Goal: Transaction & Acquisition: Purchase product/service

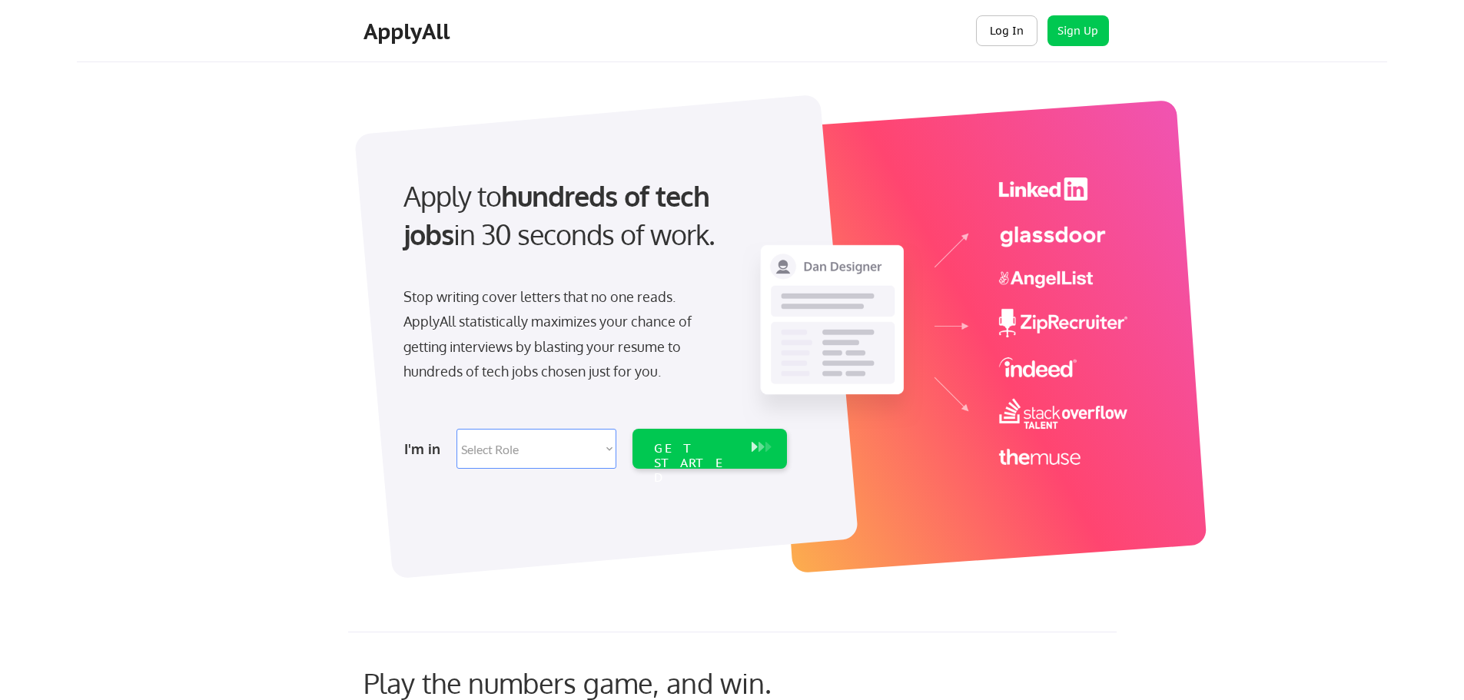
click at [991, 20] on button "Log In" at bounding box center [1006, 30] width 61 height 31
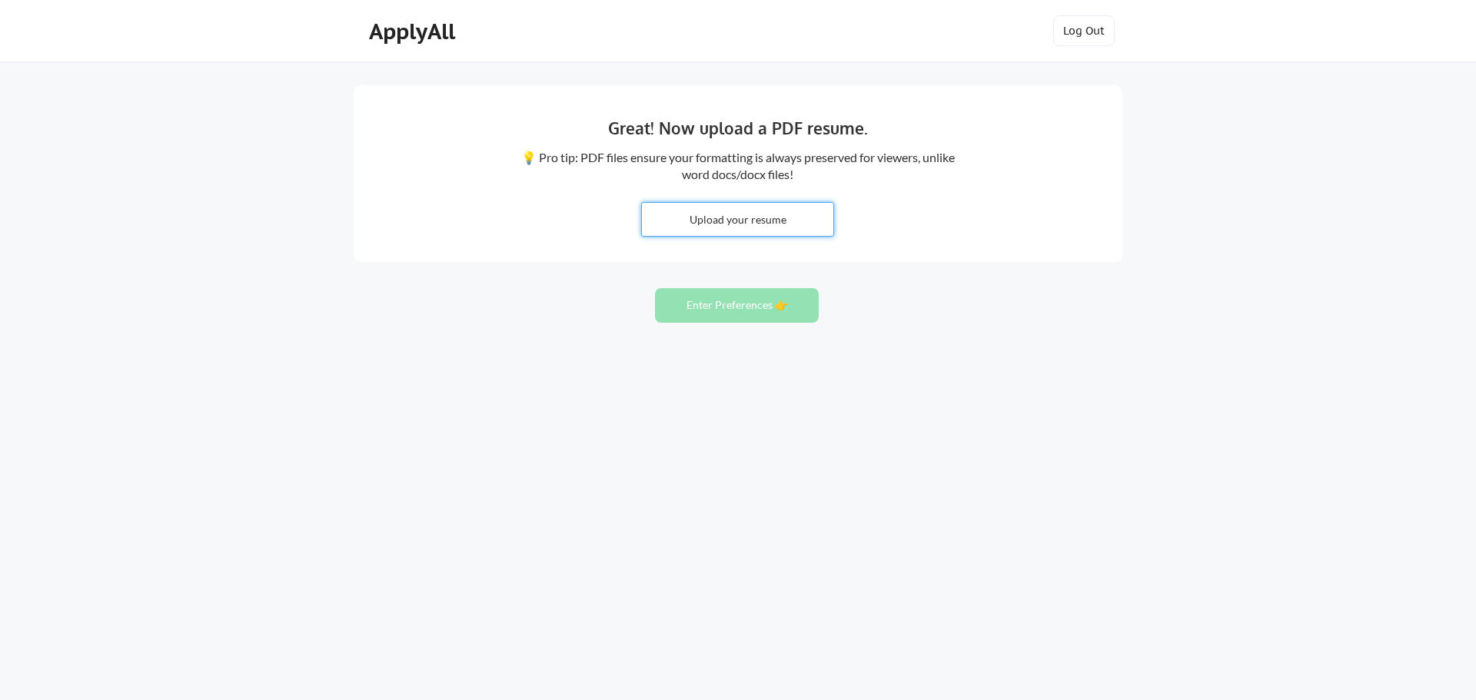
click at [752, 229] on input "file" at bounding box center [737, 219] width 191 height 33
click at [758, 215] on input "file" at bounding box center [737, 219] width 191 height 33
type input "C:\fakepath\Resume_Ricky Charles.pdf"
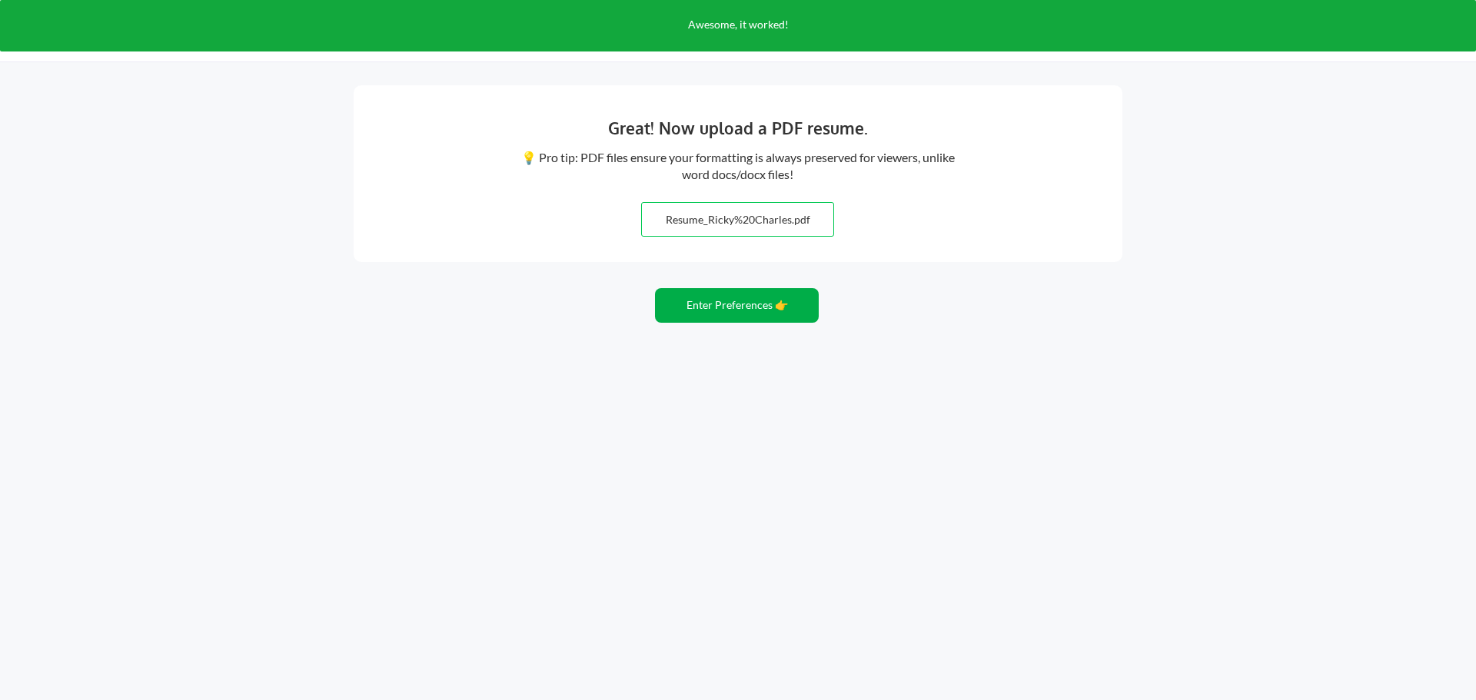
click at [757, 310] on button "Enter Preferences 👉" at bounding box center [737, 305] width 164 height 35
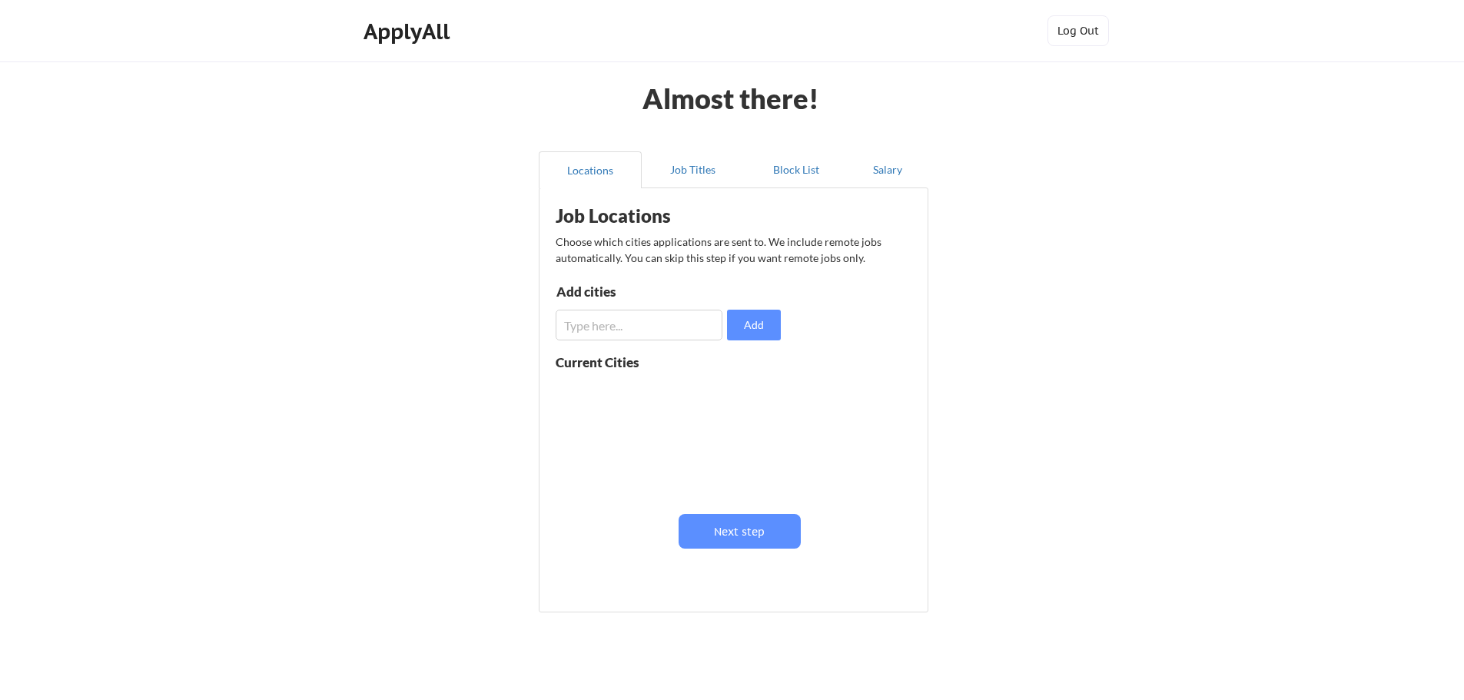
click at [698, 314] on input "input" at bounding box center [639, 325] width 167 height 31
type input "Seattle"
click at [755, 325] on button "Add" at bounding box center [754, 325] width 54 height 31
click at [646, 330] on input "input" at bounding box center [639, 325] width 167 height 31
drag, startPoint x: 652, startPoint y: 337, endPoint x: 666, endPoint y: 324, distance: 19.6
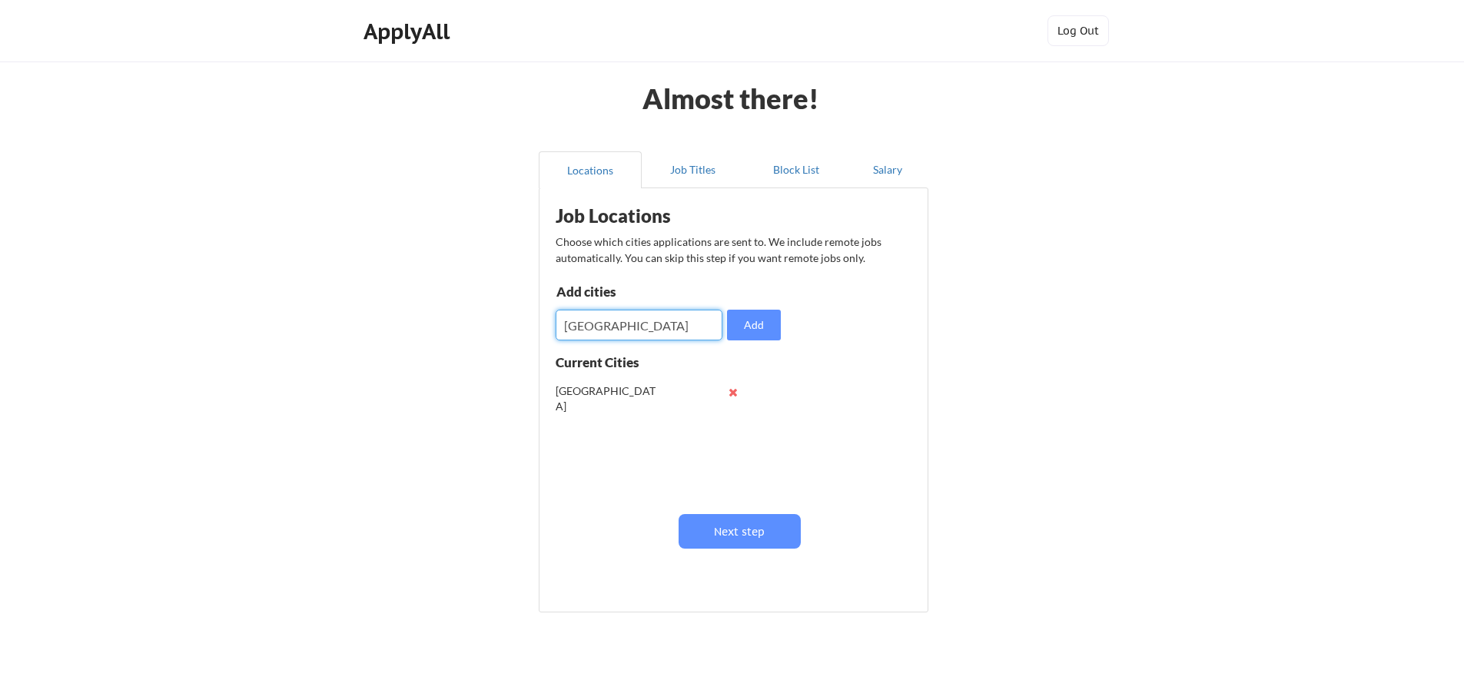
type input "[GEOGRAPHIC_DATA]"
drag, startPoint x: 666, startPoint y: 324, endPoint x: 755, endPoint y: 327, distance: 88.4
click at [755, 328] on button "Add" at bounding box center [754, 325] width 54 height 31
click at [639, 324] on input "input" at bounding box center [639, 325] width 167 height 31
type input "Austin"
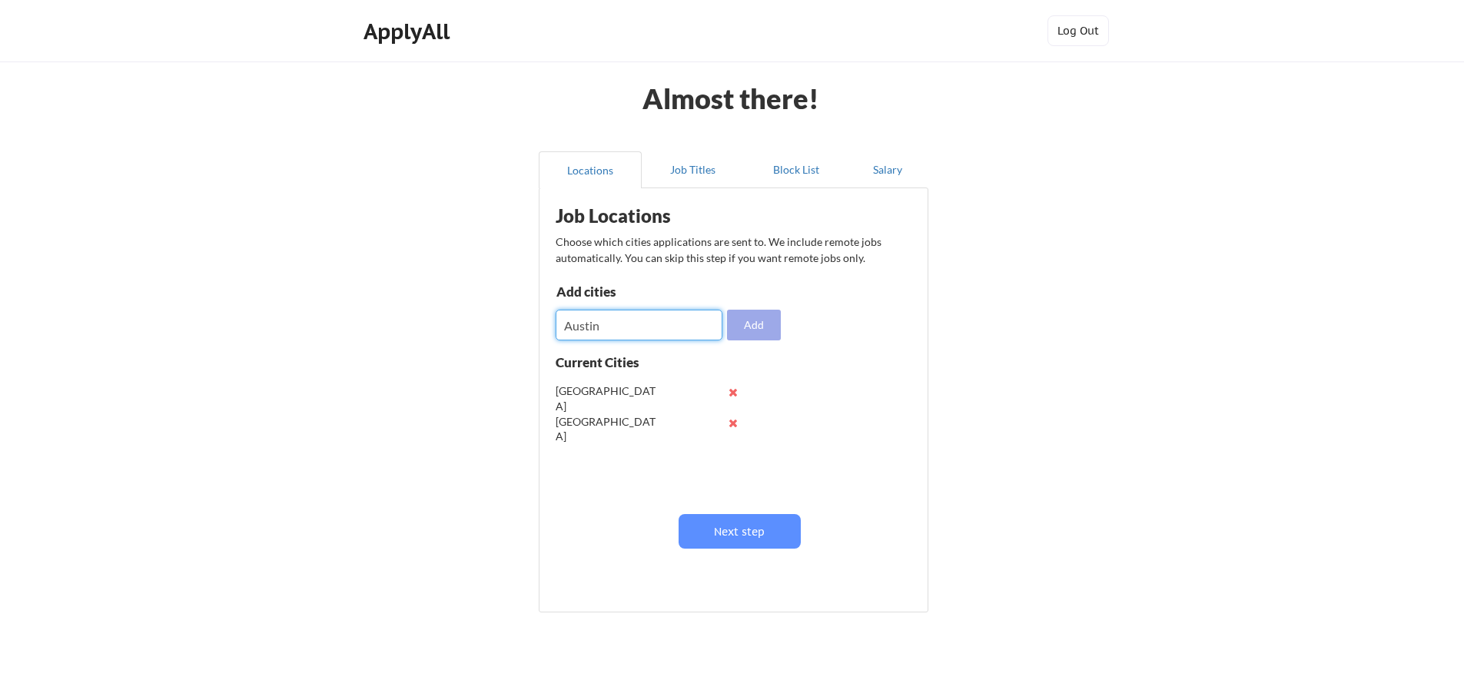
click at [742, 337] on button "Add" at bounding box center [754, 325] width 54 height 31
click at [631, 328] on input "input" at bounding box center [639, 325] width 167 height 31
type input "D"
type input "Washington"
click at [775, 332] on button "Add" at bounding box center [754, 325] width 54 height 31
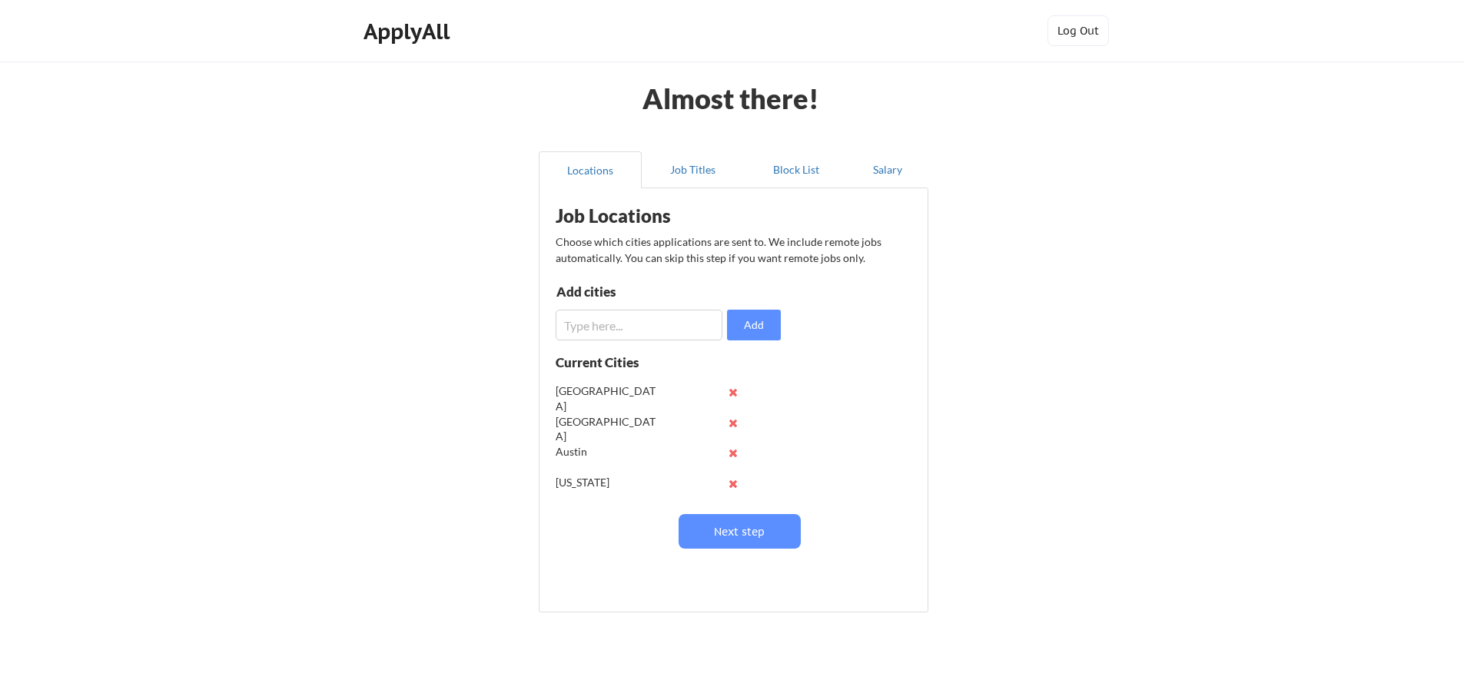
click at [589, 342] on div "Job Locations Choose which cities applications are sent to. We include remote j…" at bounding box center [736, 394] width 379 height 397
click at [587, 330] on input "input" at bounding box center [639, 325] width 167 height 31
type input "[GEOGRAPHIC_DATA]"
click at [764, 319] on button "Add" at bounding box center [754, 325] width 54 height 31
click at [606, 313] on input "input" at bounding box center [639, 325] width 167 height 31
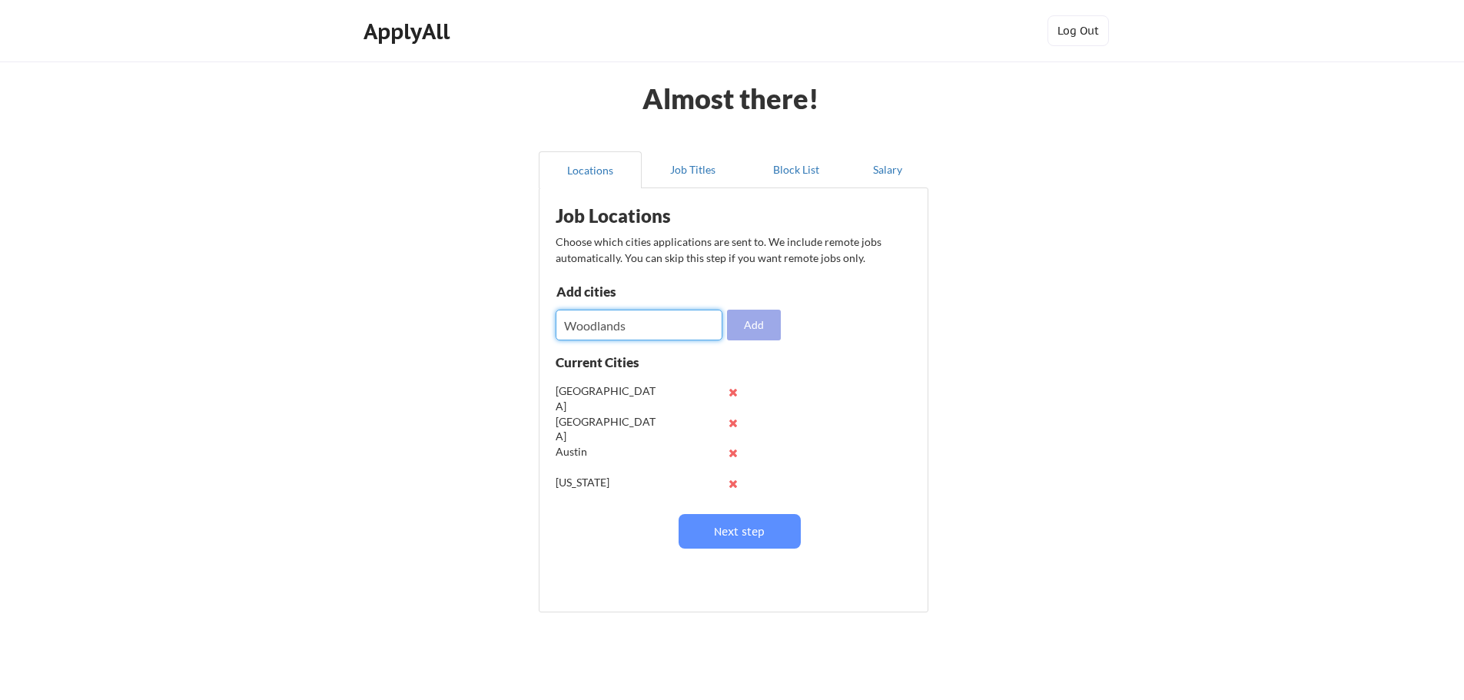
type input "Woodlands"
click at [748, 321] on button "Add" at bounding box center [754, 325] width 54 height 31
click at [645, 320] on input "input" at bounding box center [639, 325] width 167 height 31
click at [642, 320] on input "input" at bounding box center [639, 325] width 167 height 31
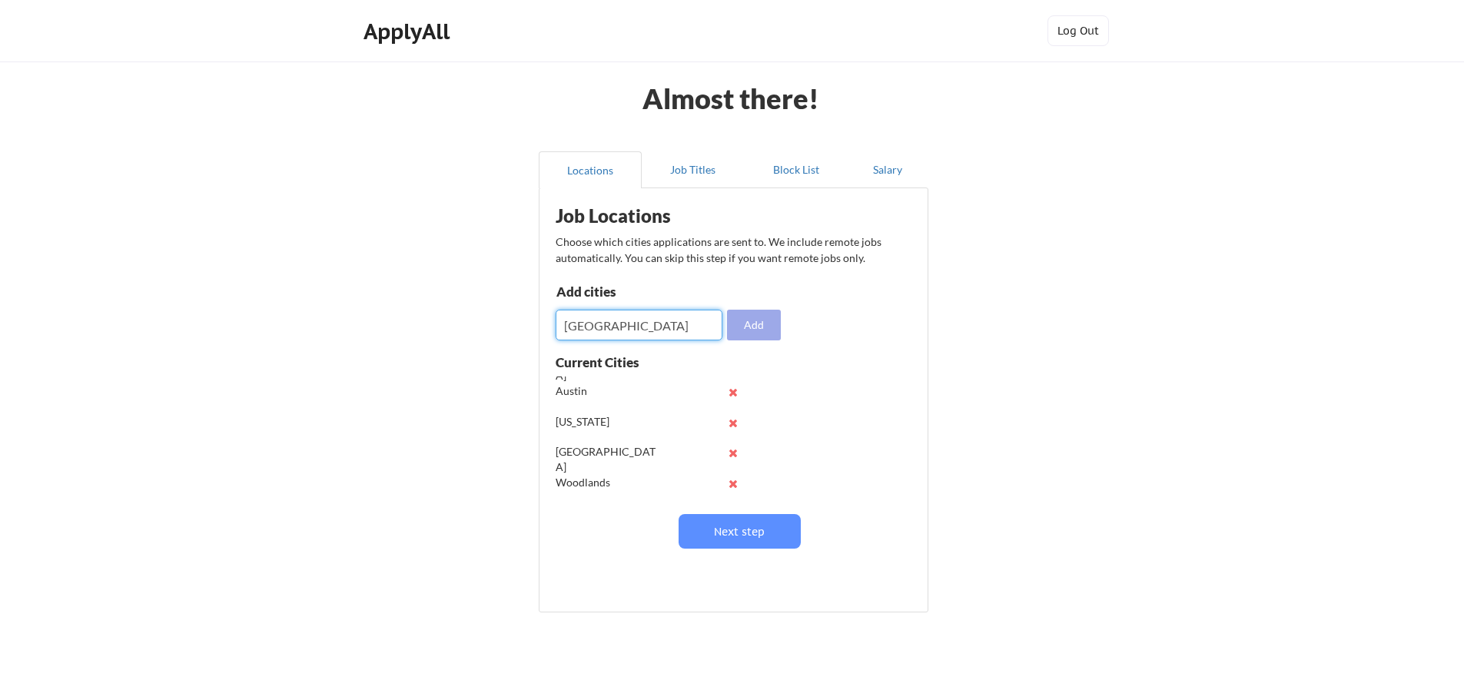
type input "[GEOGRAPHIC_DATA]"
click at [759, 321] on button "Add" at bounding box center [754, 325] width 54 height 31
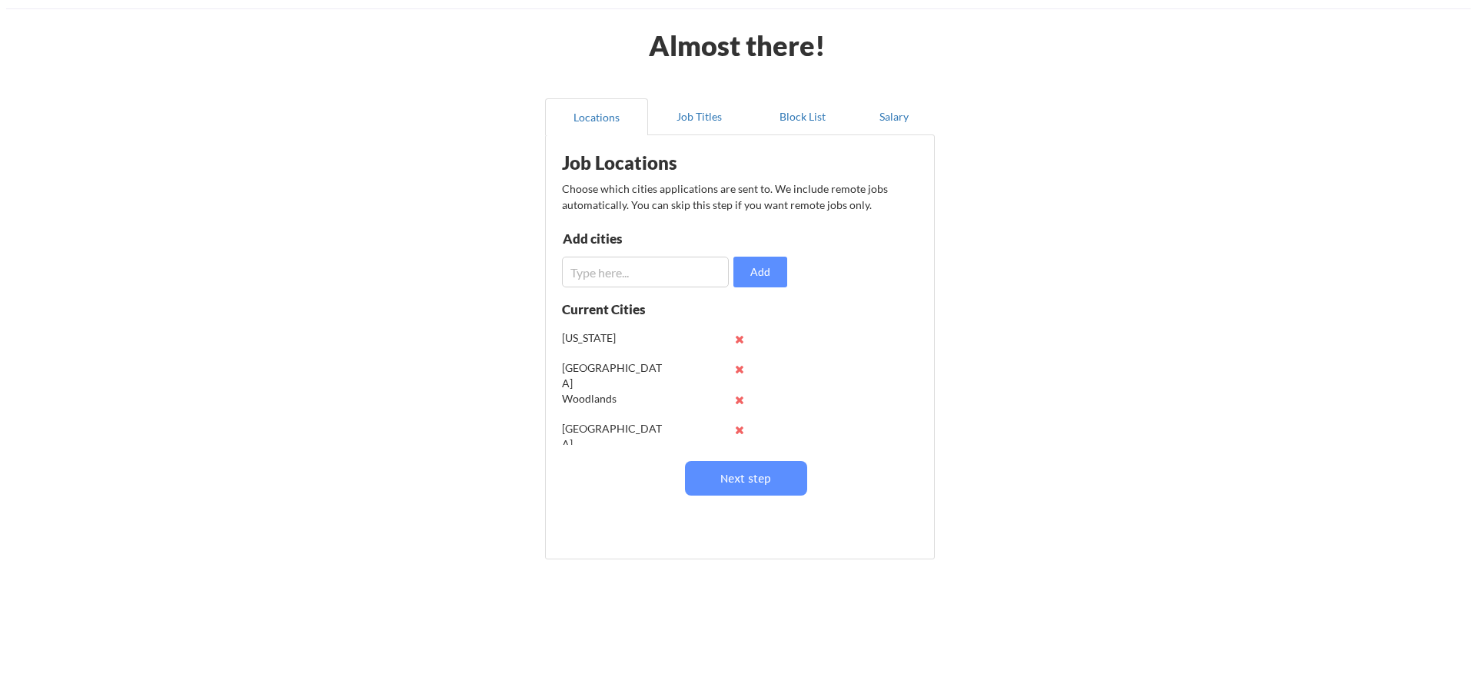
scroll to position [121, 0]
click at [755, 480] on button "Next step" at bounding box center [740, 478] width 122 height 35
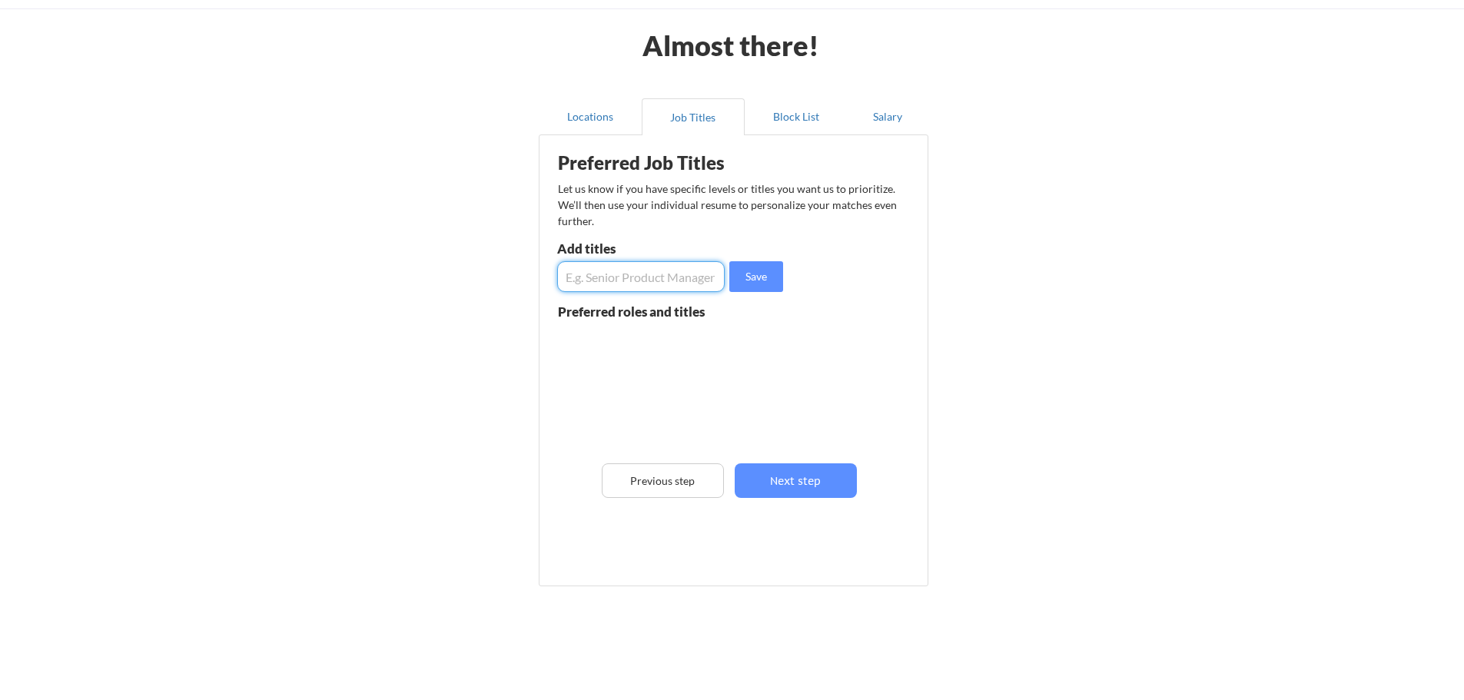
click at [641, 286] on input "input" at bounding box center [641, 276] width 168 height 31
type input "Sales Engineer"
click at [769, 284] on button "Save" at bounding box center [756, 276] width 54 height 31
click at [650, 281] on input "input" at bounding box center [641, 276] width 168 height 31
drag, startPoint x: 647, startPoint y: 294, endPoint x: 646, endPoint y: 282, distance: 11.6
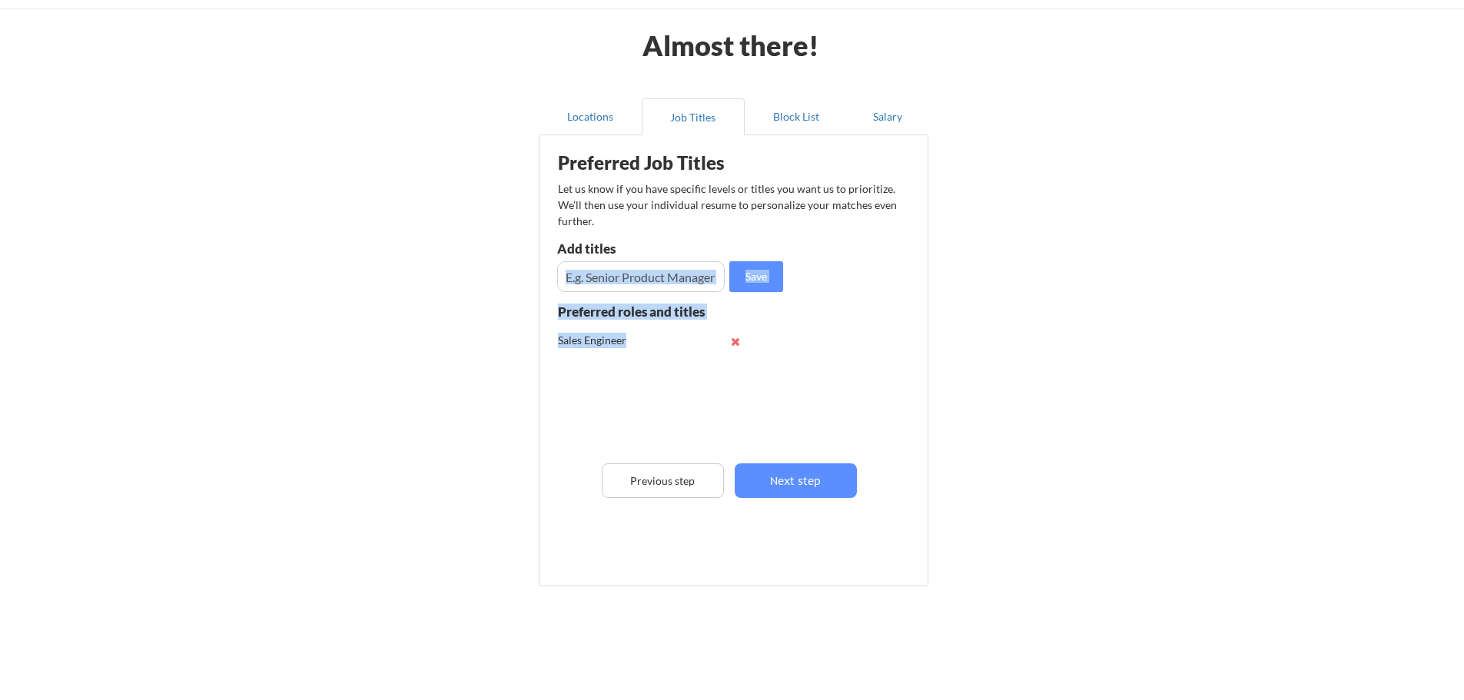
click at [647, 291] on div "Preferred Job Titles Let us know if you have specific levels or titles you want…" at bounding box center [736, 357] width 379 height 428
click at [646, 279] on input "input" at bounding box center [641, 276] width 168 height 31
type input "T"
click at [569, 283] on input "input" at bounding box center [641, 276] width 168 height 31
click at [616, 279] on input "input" at bounding box center [641, 276] width 168 height 31
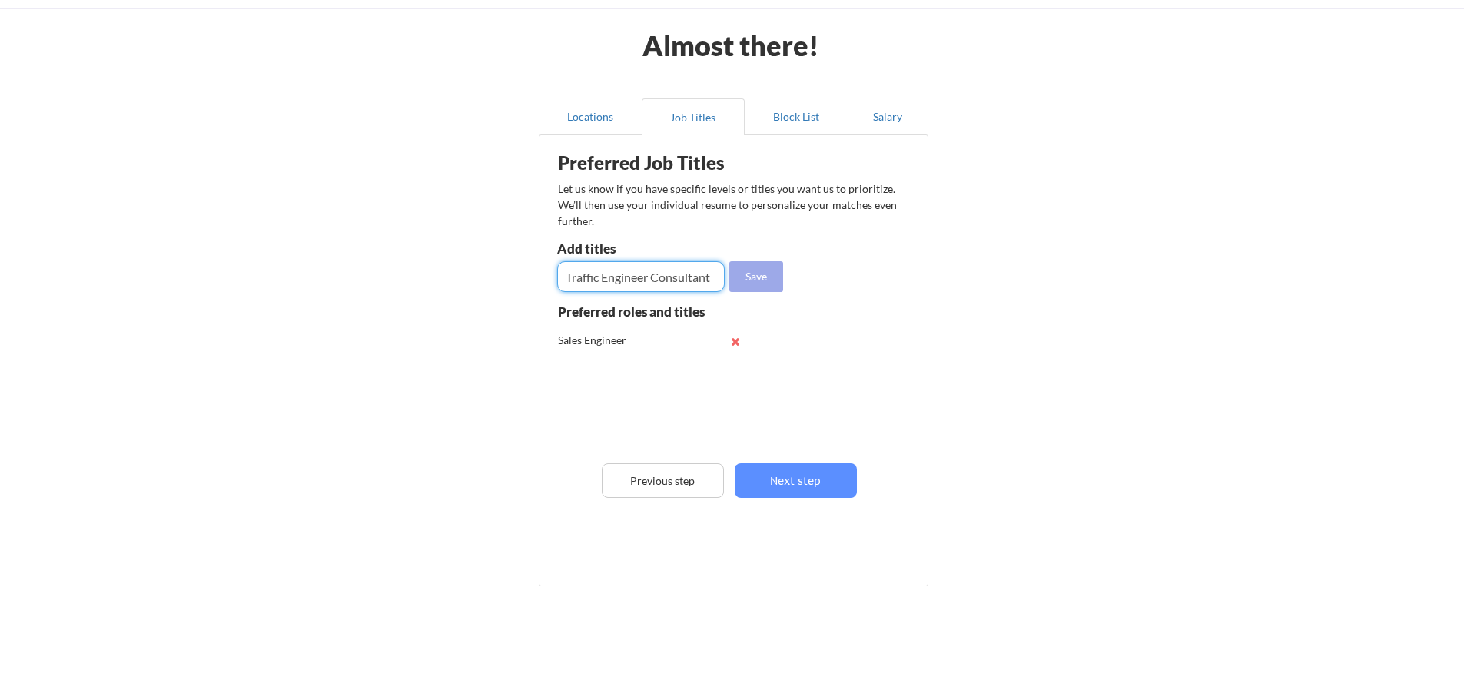
type input "Traffic Engineer Consultant"
click at [754, 270] on button "Save" at bounding box center [756, 276] width 54 height 31
click at [645, 285] on input "input" at bounding box center [641, 276] width 168 height 31
click at [676, 277] on input "input" at bounding box center [641, 276] width 168 height 31
click at [670, 277] on input "input" at bounding box center [641, 276] width 168 height 31
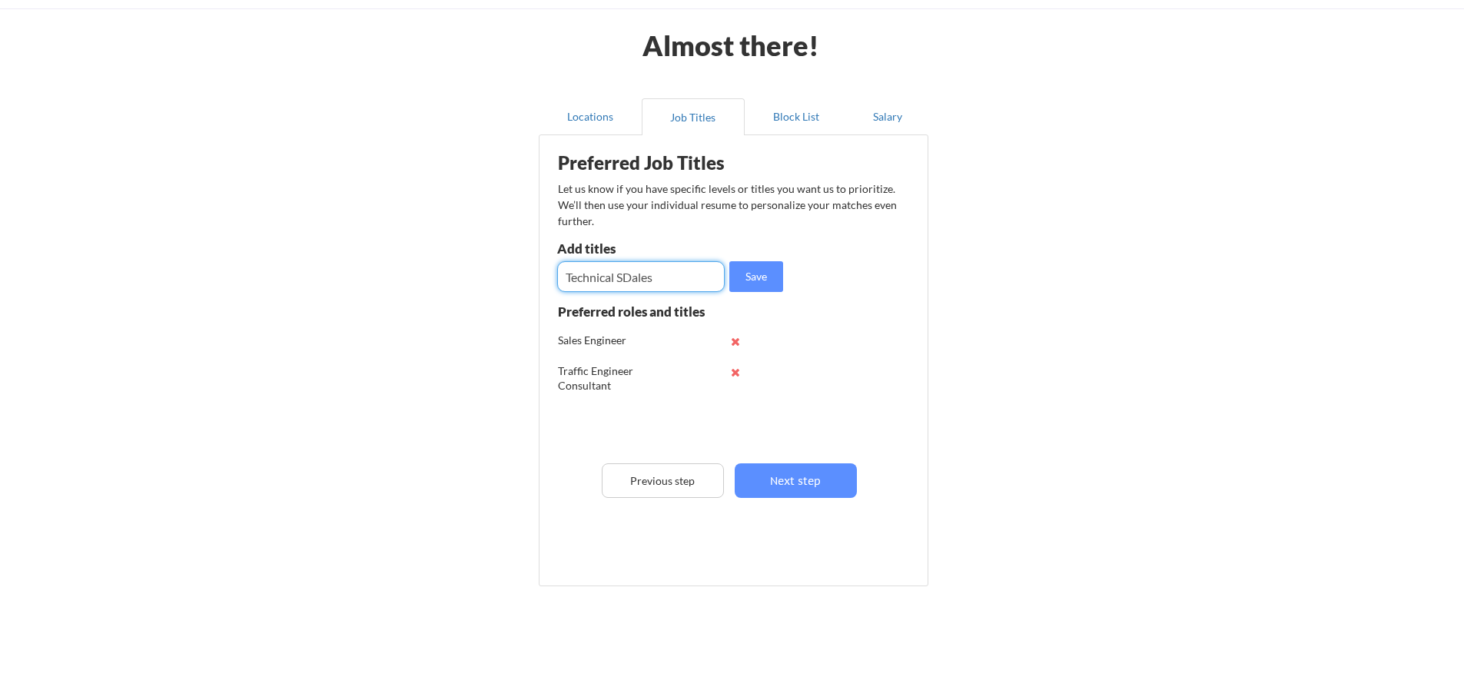
click at [633, 280] on input "input" at bounding box center [641, 276] width 168 height 31
type input "Technical Sales"
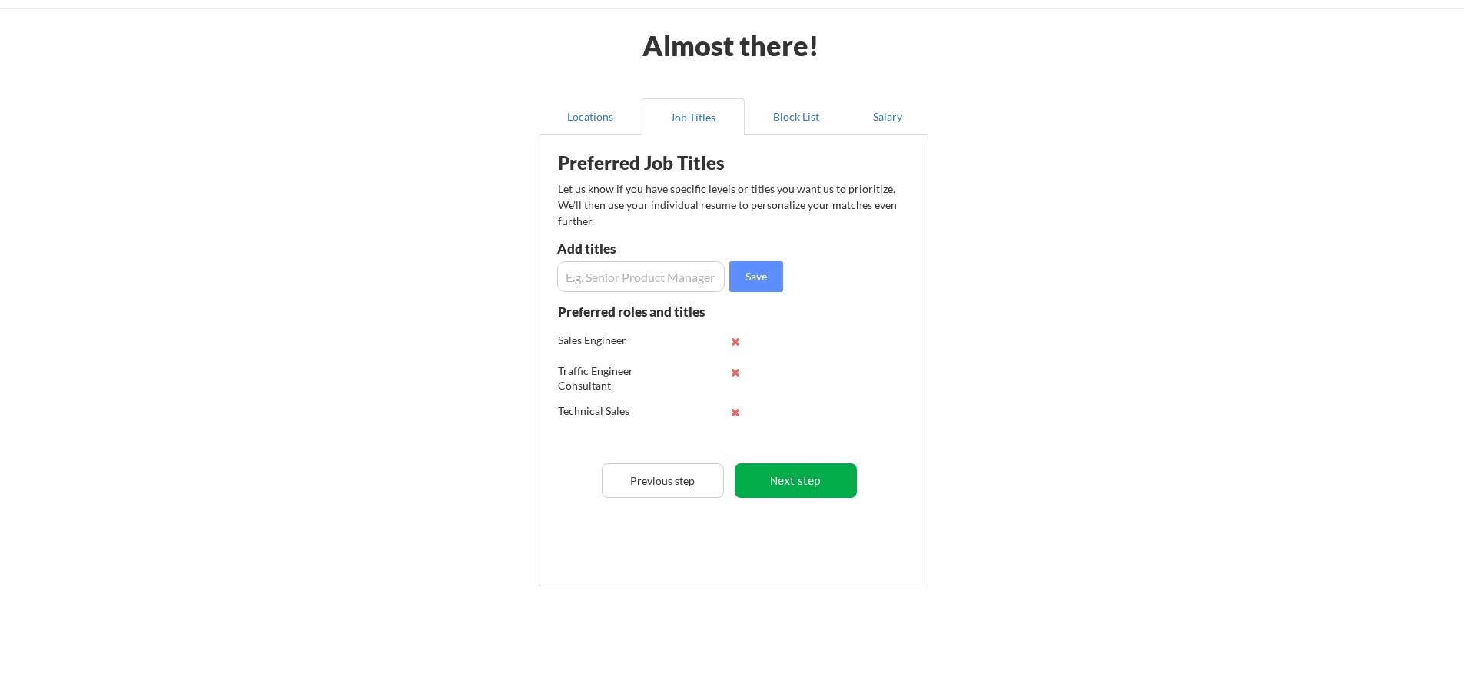
click at [814, 482] on button "Next step" at bounding box center [796, 480] width 122 height 35
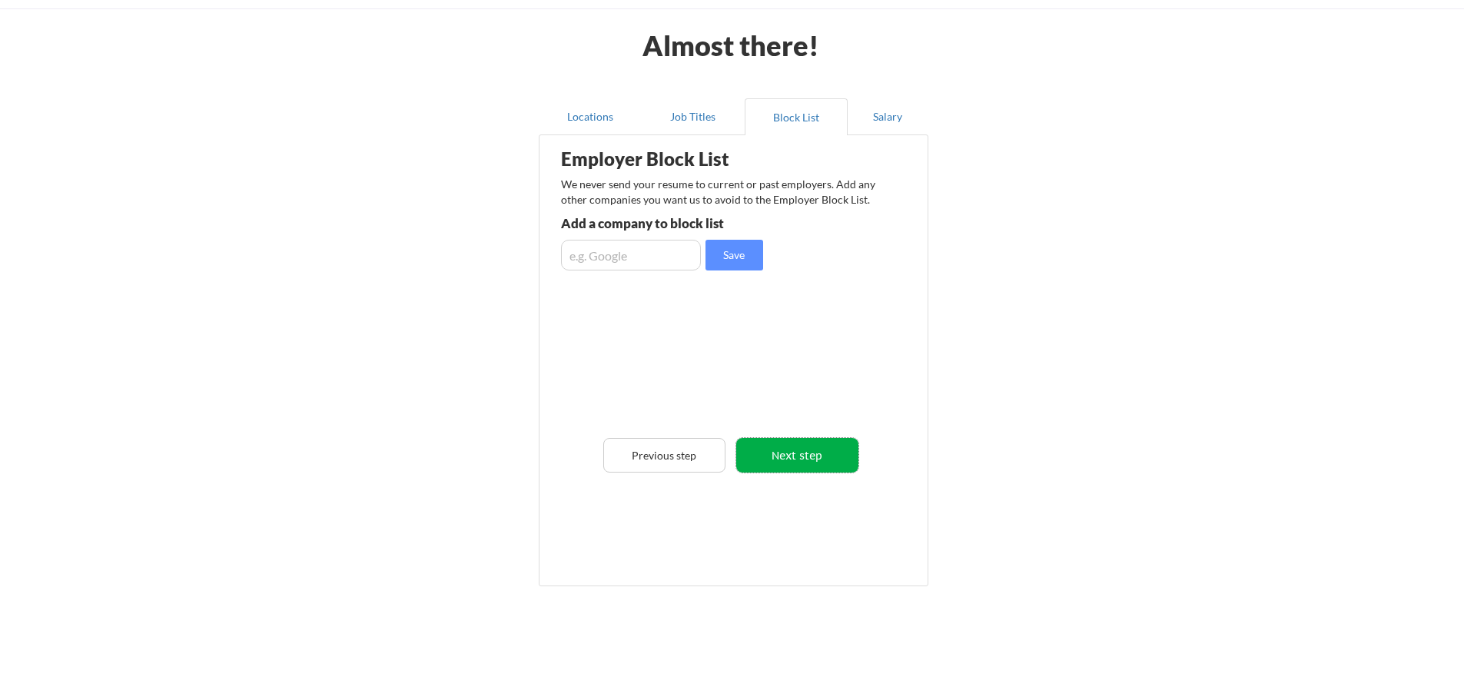
click at [815, 468] on button "Next step" at bounding box center [797, 455] width 122 height 35
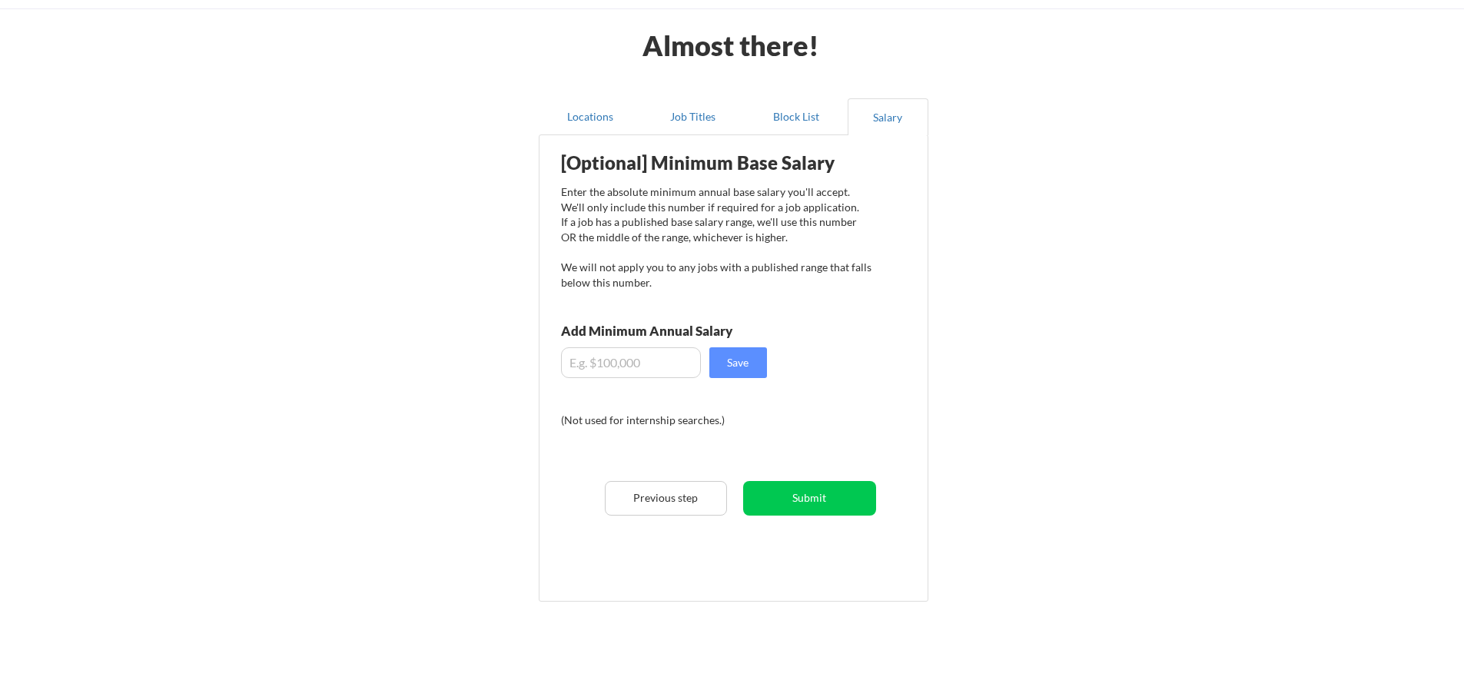
click at [599, 368] on input "input" at bounding box center [631, 362] width 140 height 31
type input "$110,000"
click at [747, 369] on button "Save" at bounding box center [738, 362] width 58 height 31
click at [844, 503] on button "Submit" at bounding box center [809, 498] width 133 height 35
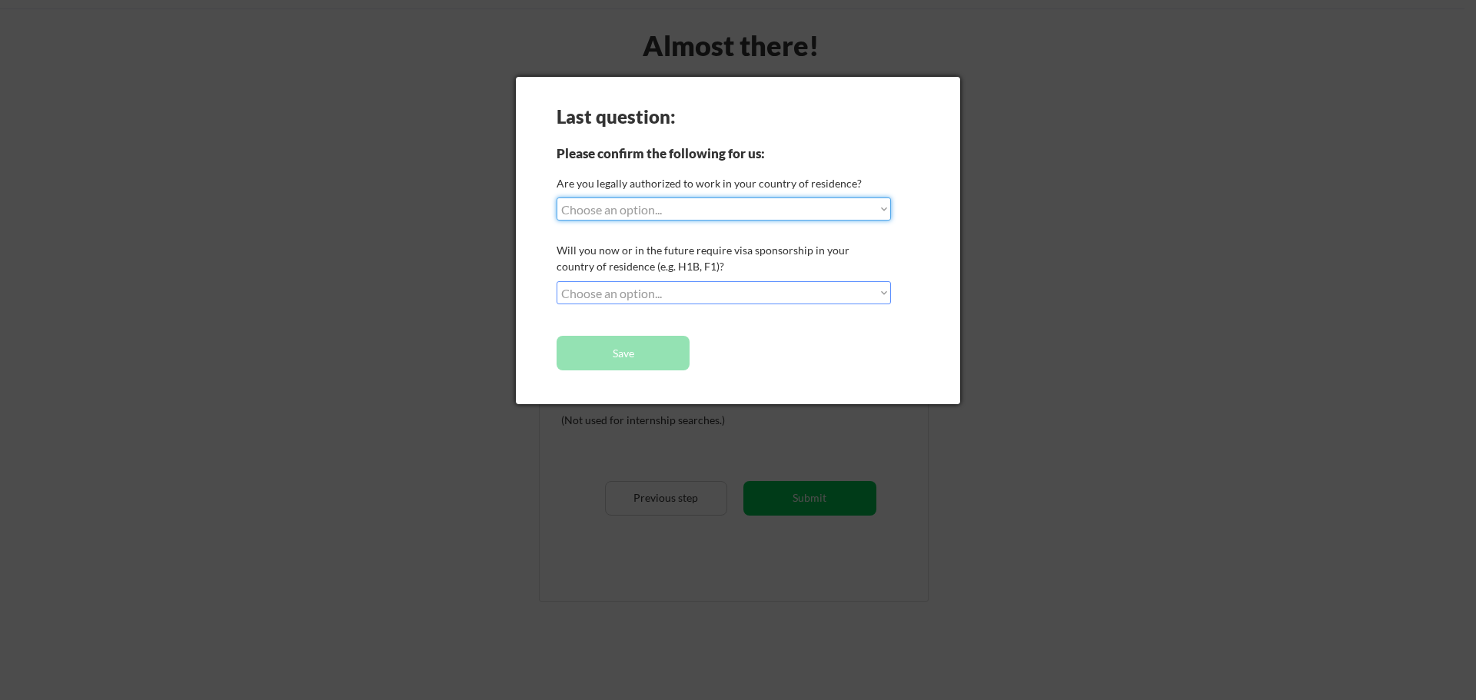
click at [748, 208] on select "Choose an option... Yes, I am a US Citizen Yes, I am a Canadian Citizen Yes, I …" at bounding box center [723, 209] width 334 height 23
select select ""yes__i_am_a_us_citizen""
click at [556, 198] on select "Choose an option... Yes, I am a US Citizen Yes, I am a Canadian Citizen Yes, I …" at bounding box center [723, 209] width 334 height 23
click at [714, 296] on select "Choose an option... No, I will not need sponsorship Yes, I will need sponsorship" at bounding box center [723, 292] width 334 height 23
select select ""no__i_will_not_need_sponsorship""
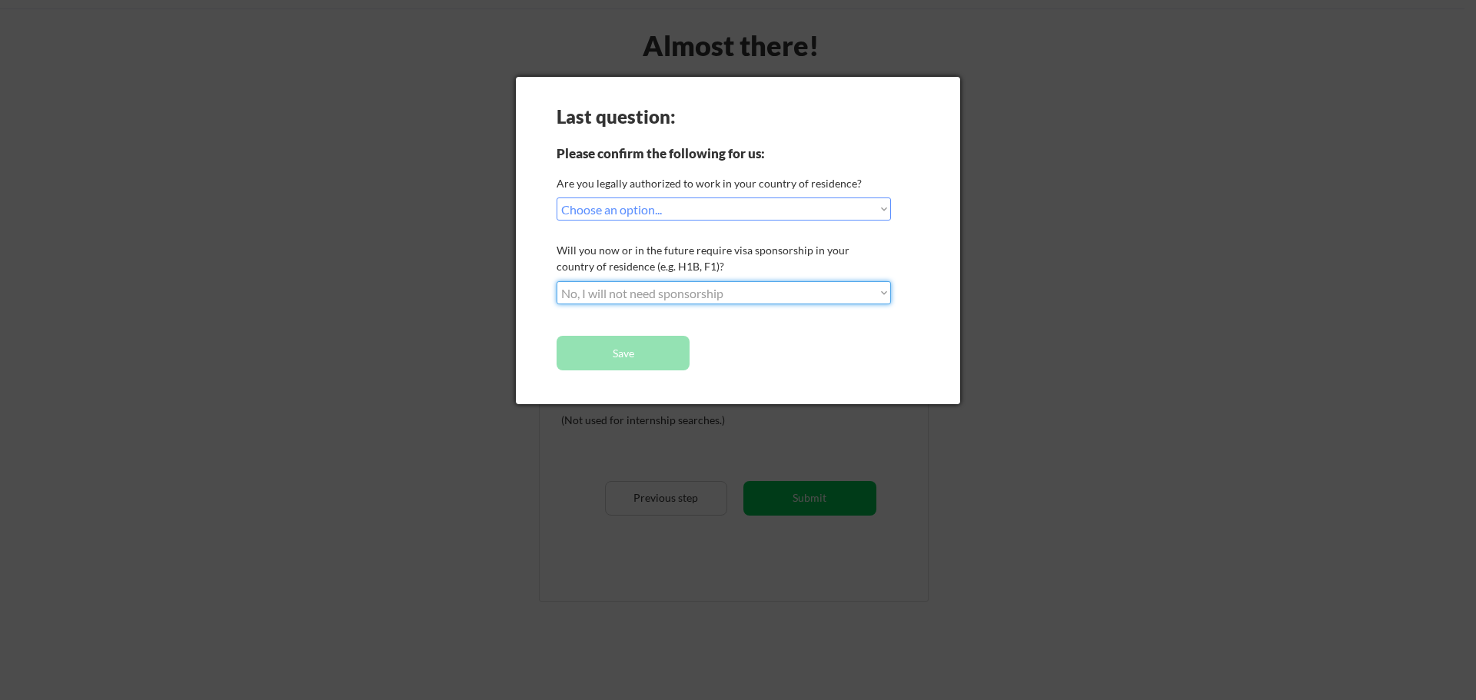
click at [556, 281] on select "Choose an option... No, I will not need sponsorship Yes, I will need sponsorship" at bounding box center [723, 292] width 334 height 23
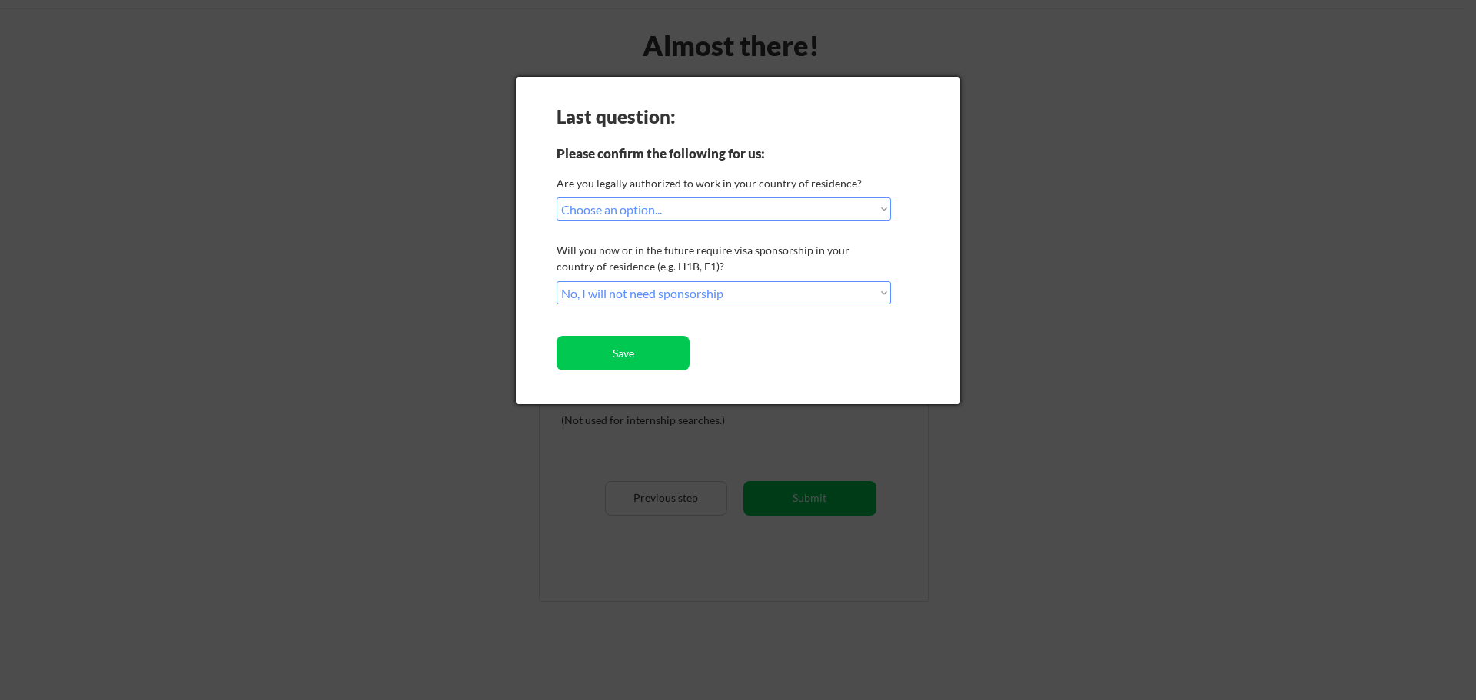
click at [664, 364] on button "Save" at bounding box center [622, 353] width 133 height 35
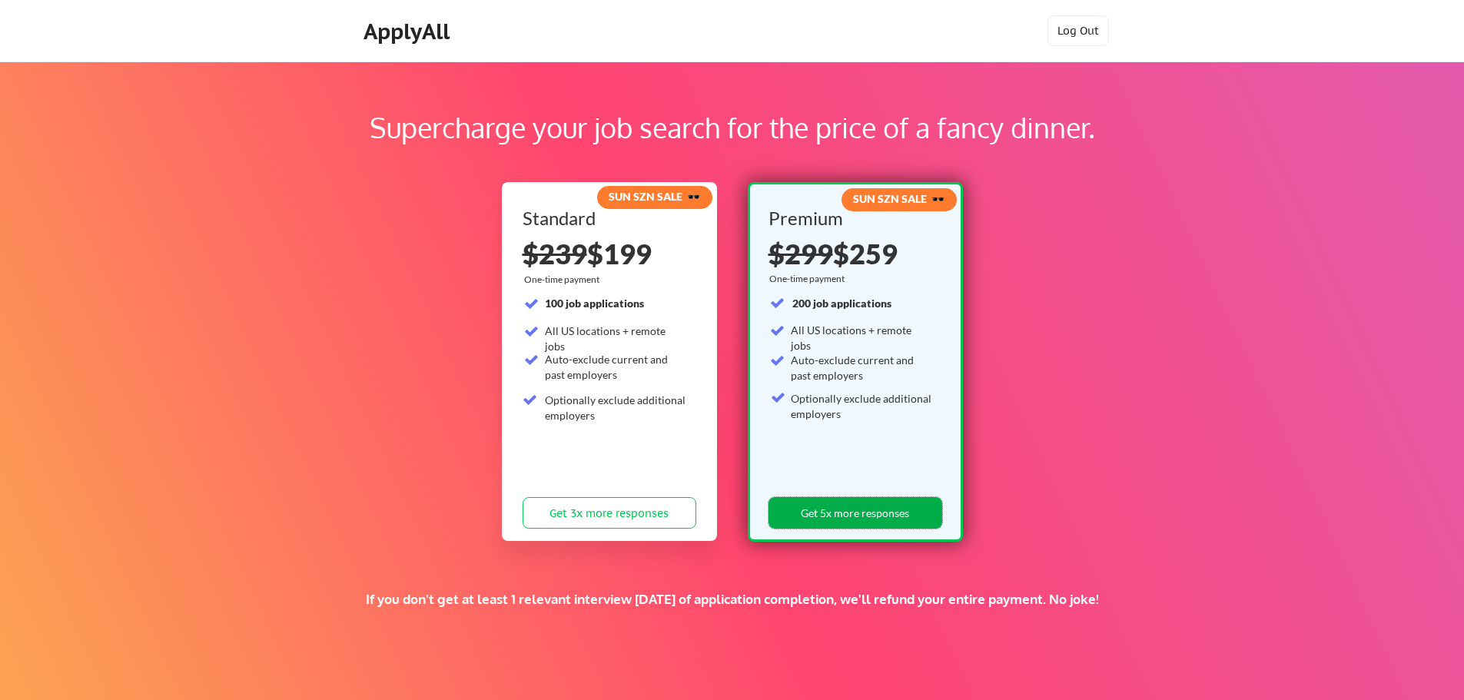
click at [881, 522] on button "Get 5x more responses" at bounding box center [856, 513] width 174 height 32
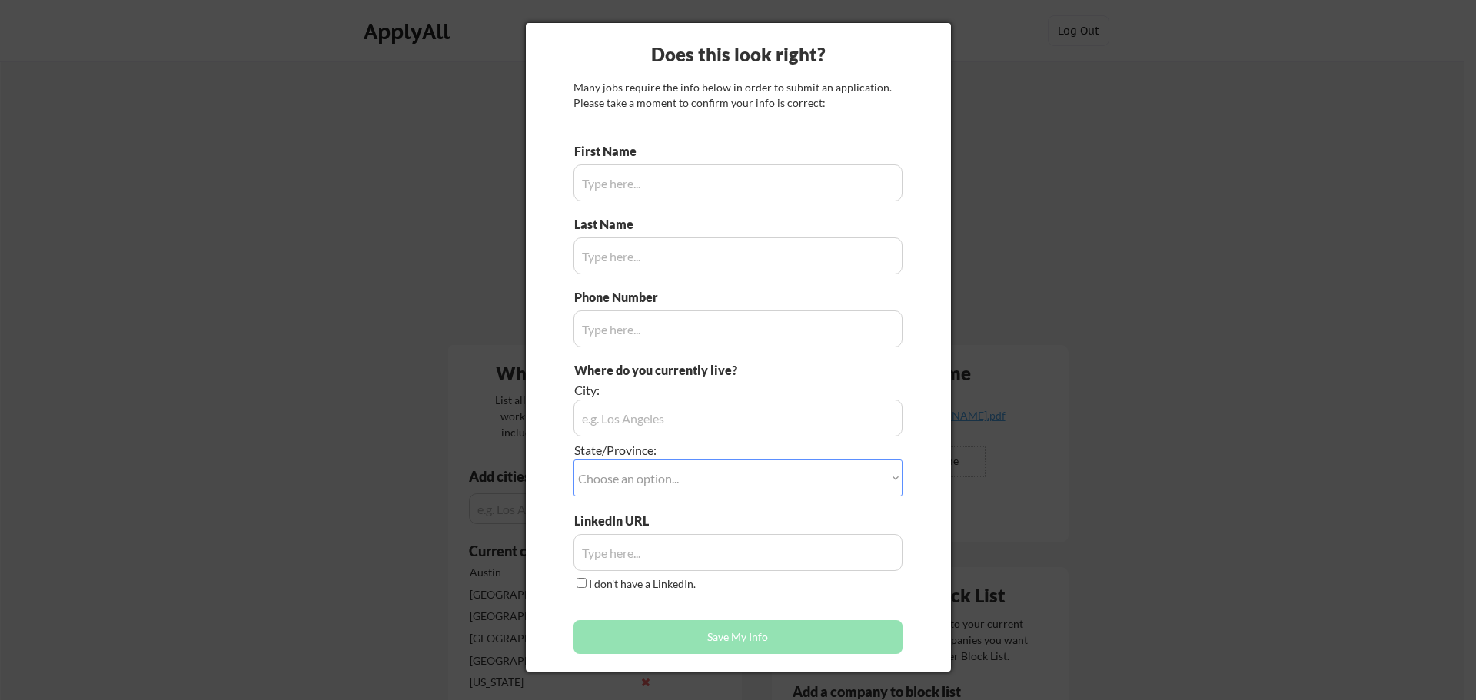
click at [1086, 106] on div at bounding box center [738, 350] width 1476 height 700
click at [670, 187] on input "input" at bounding box center [737, 182] width 329 height 37
click at [433, 153] on div at bounding box center [738, 350] width 1476 height 700
drag, startPoint x: 640, startPoint y: 154, endPoint x: 640, endPoint y: 173, distance: 19.2
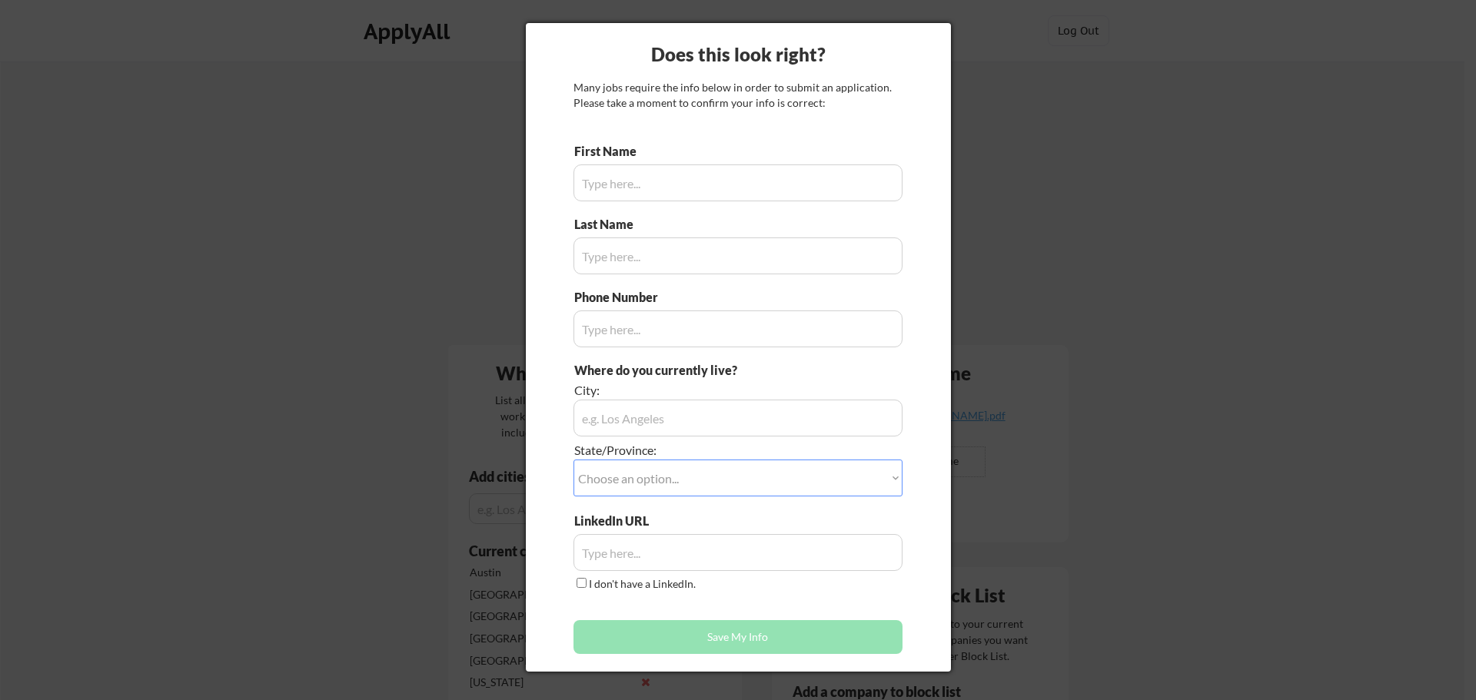
click at [641, 164] on div "First Name" at bounding box center [737, 172] width 329 height 58
click at [640, 173] on input "input" at bounding box center [737, 182] width 329 height 37
click at [640, 194] on input "input" at bounding box center [737, 182] width 329 height 37
type input "ricky"
click at [613, 194] on input "input" at bounding box center [737, 182] width 329 height 37
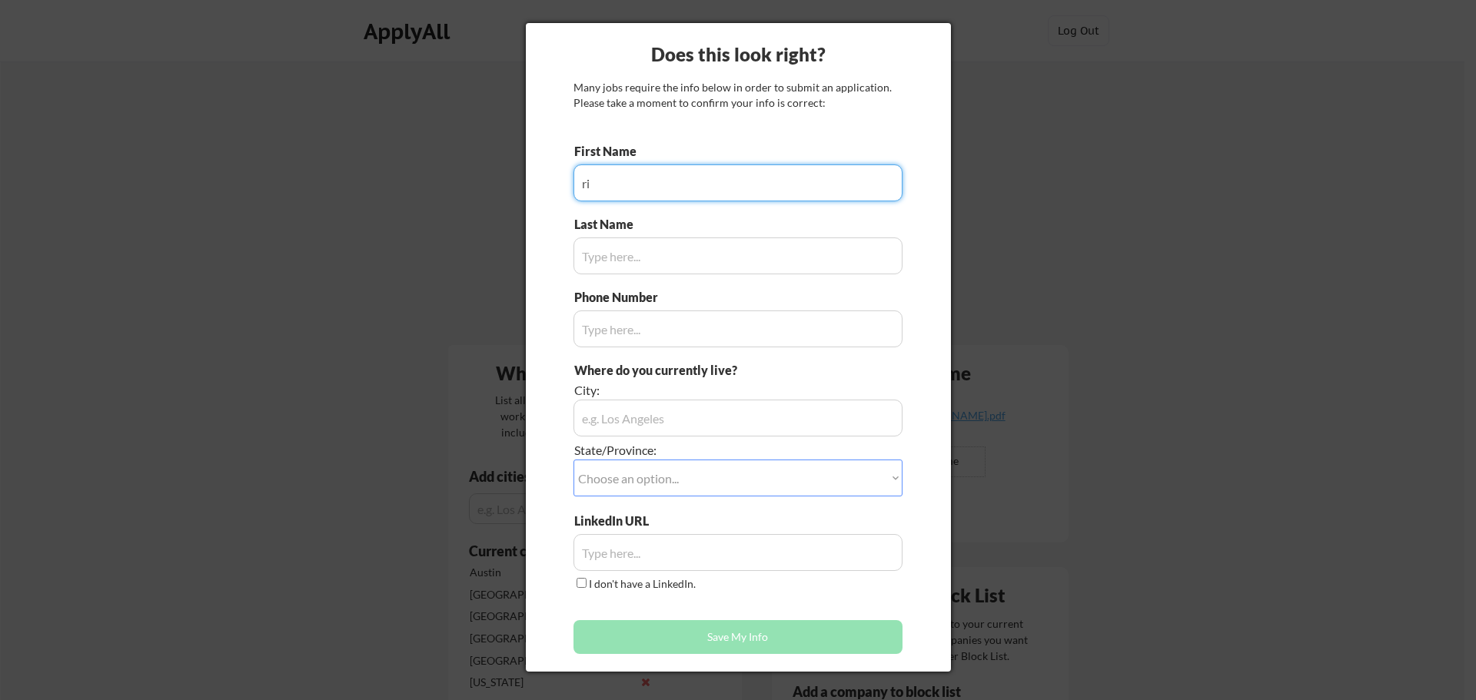
type input "r"
type input "Ricky"
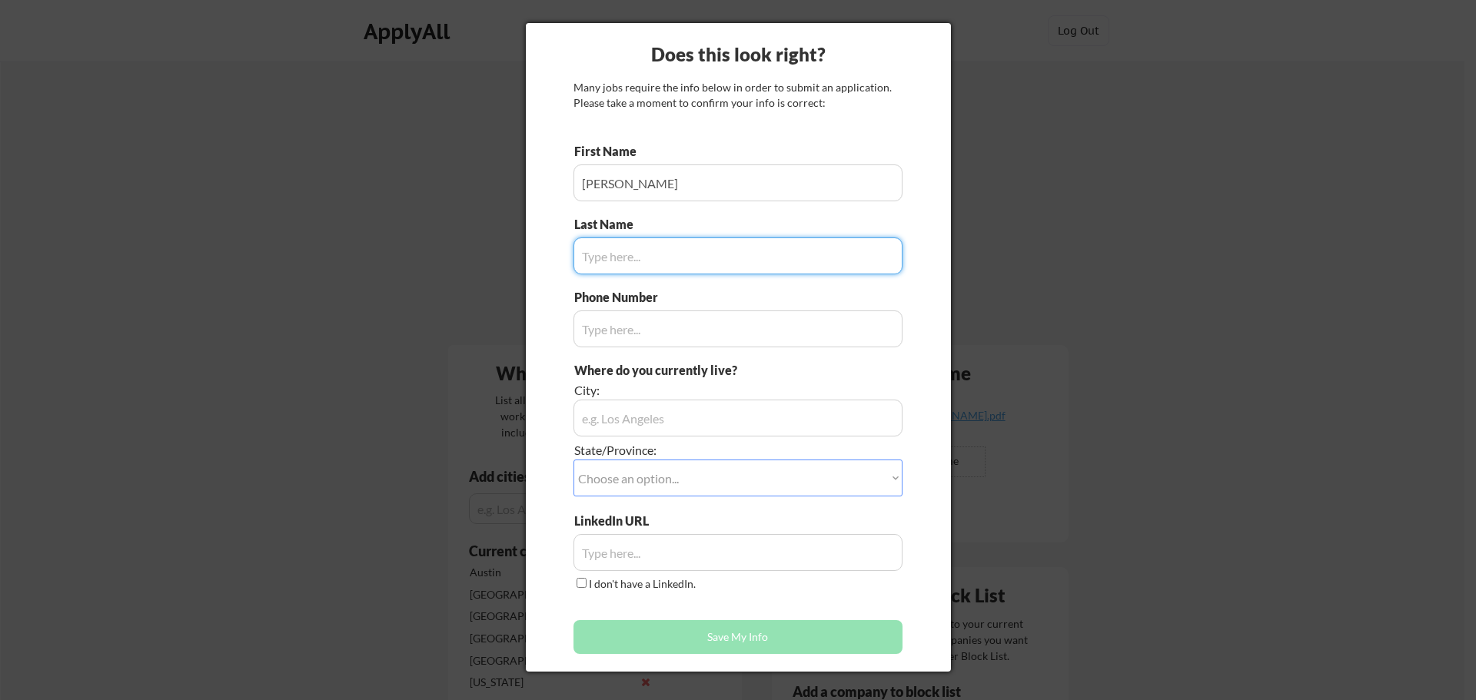
click at [649, 257] on input "input" at bounding box center [737, 255] width 329 height 37
type input "Charles"
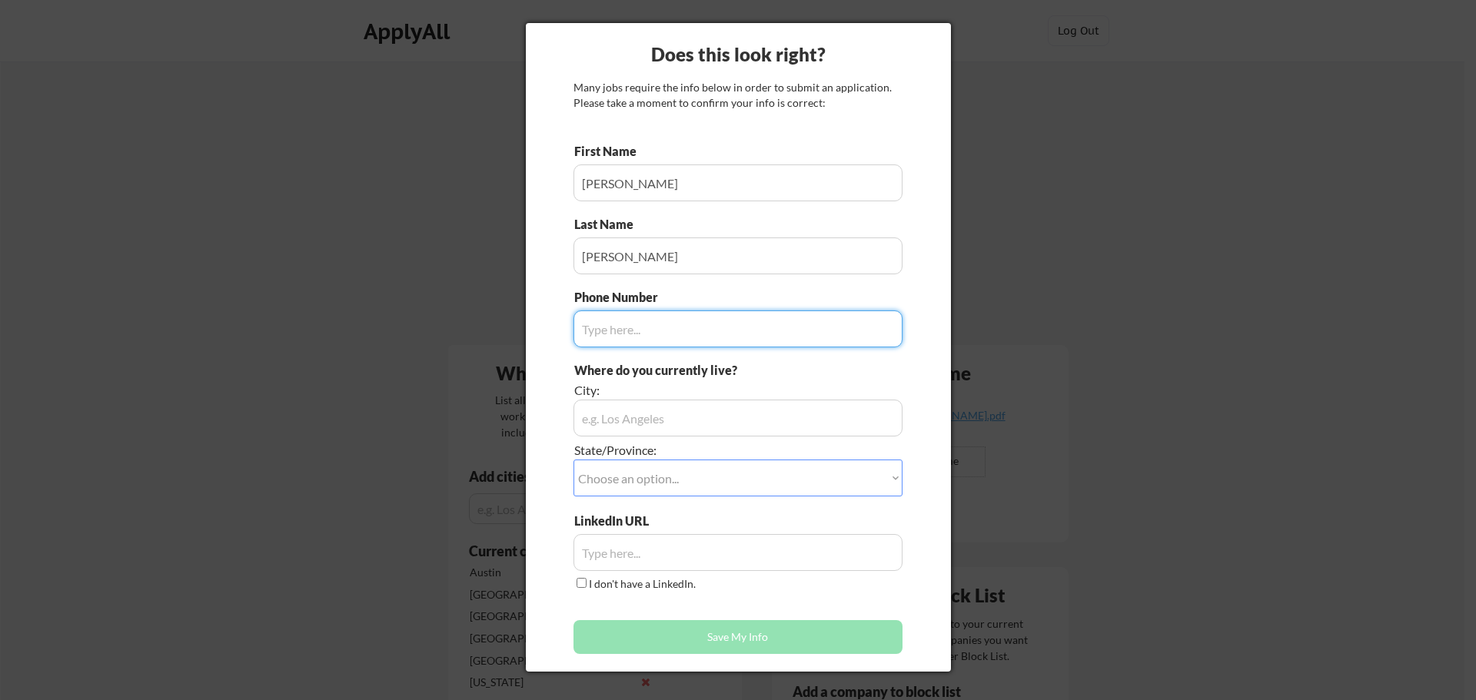
click at [691, 336] on input "input" at bounding box center [737, 328] width 329 height 37
type input "512-202-9409"
click at [598, 401] on input "input" at bounding box center [737, 418] width 329 height 37
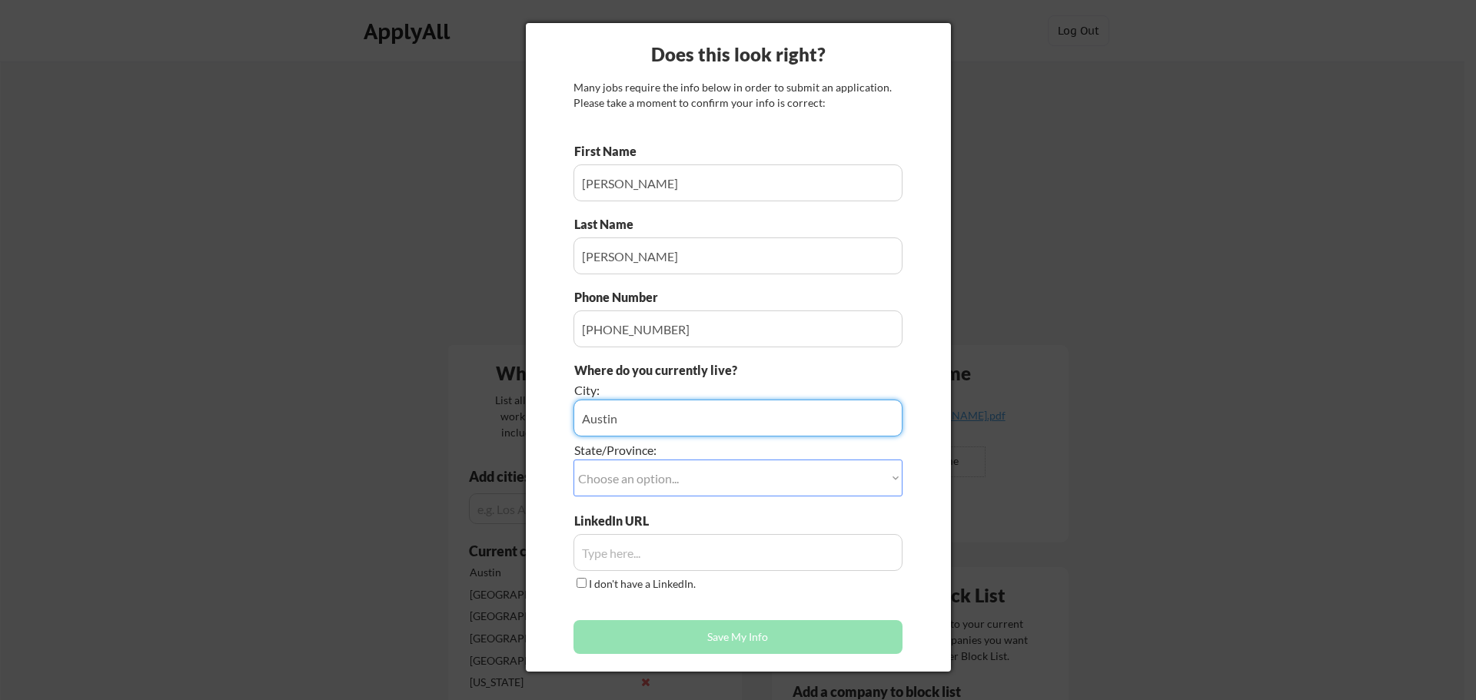
type input "Austin"
click at [771, 481] on select "Choose an option... Other/Not Applicable Alabama Alaska Alberta Arizona Arkansa…" at bounding box center [737, 478] width 329 height 37
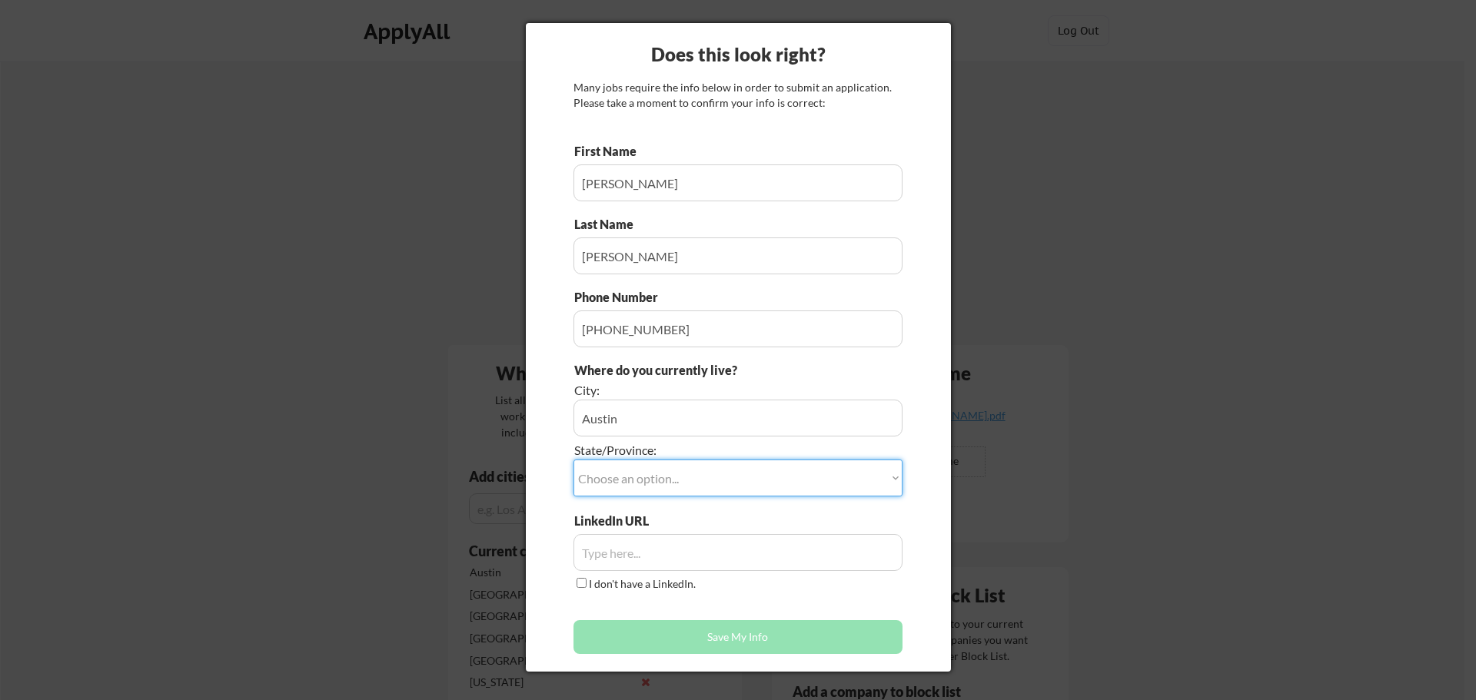
select select ""Texas""
click at [573, 460] on select "Choose an option... Other/Not Applicable Alabama Alaska Alberta Arizona Arkansa…" at bounding box center [737, 478] width 329 height 37
click at [700, 556] on input "input" at bounding box center [737, 552] width 329 height 37
drag, startPoint x: 324, startPoint y: 293, endPoint x: 339, endPoint y: 354, distance: 63.2
click at [331, 320] on body "Your Dashboard Jobs await! Hit the green button below to sign up for a plan and…" at bounding box center [738, 350] width 1476 height 700
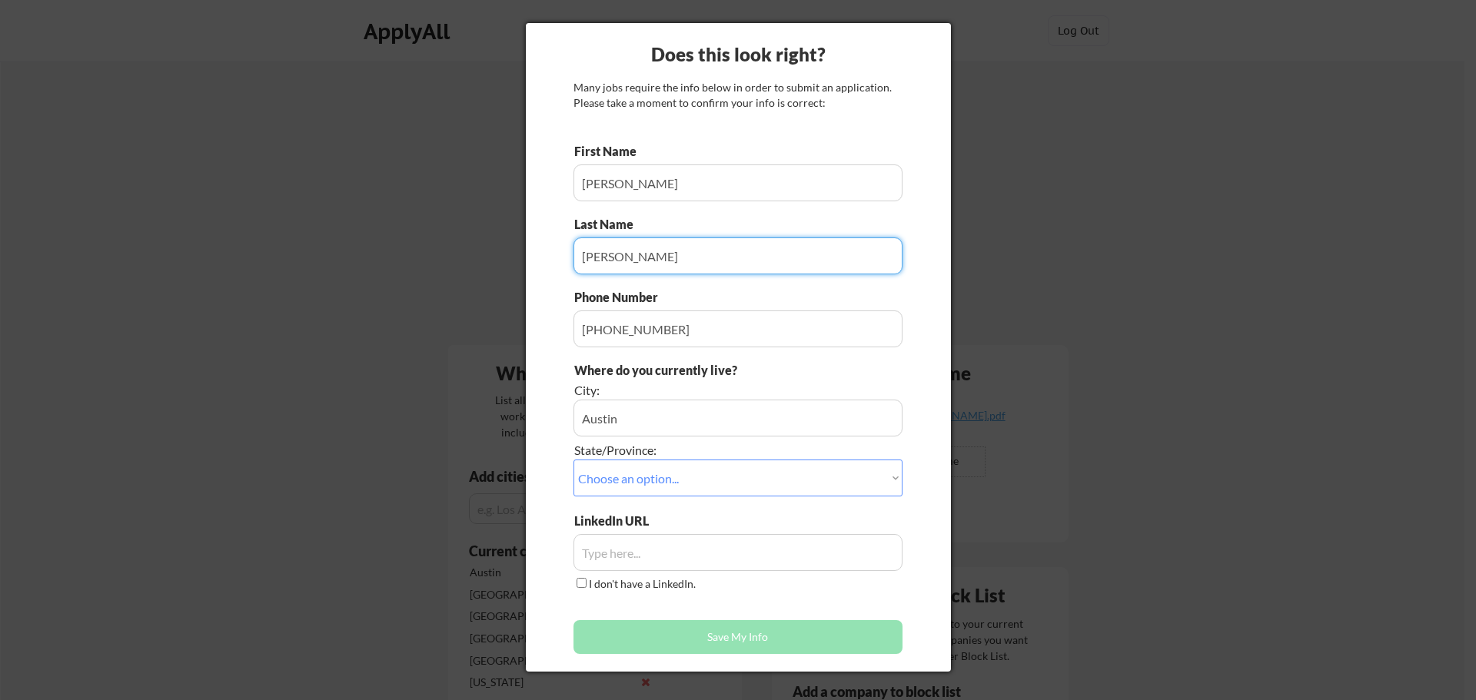
click at [729, 555] on input "input" at bounding box center [737, 552] width 329 height 37
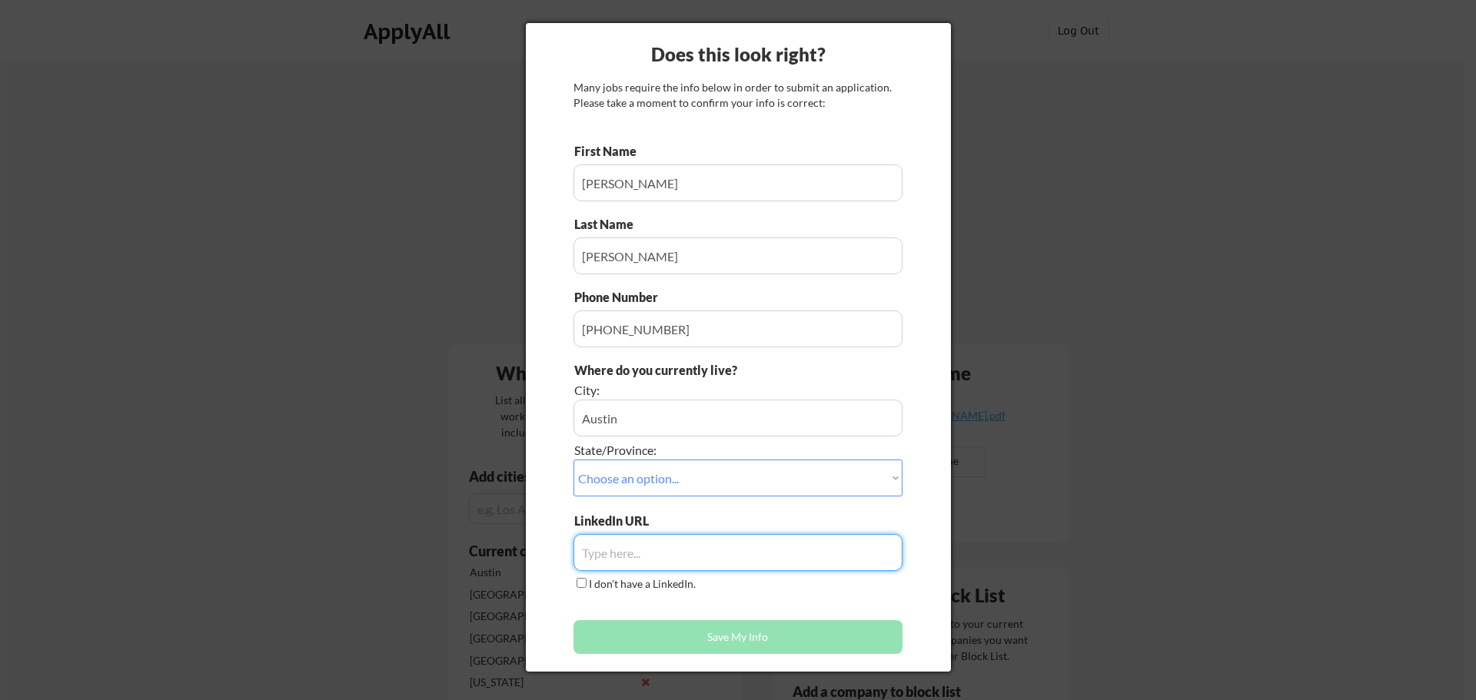
paste input "www.linkedin.com/in/rickyscharles"
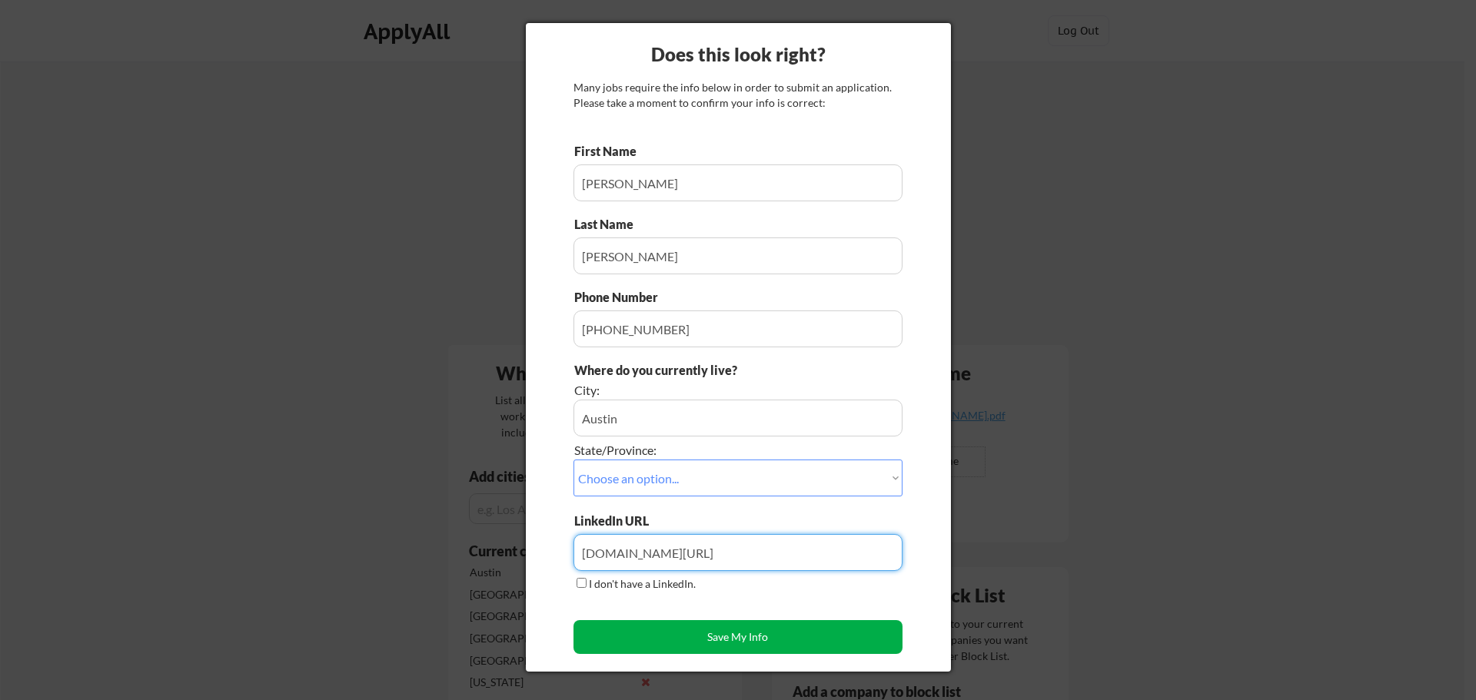
type input "www.linkedin.com/in/rickyscharles"
click at [666, 642] on button "Save My Info" at bounding box center [737, 637] width 329 height 34
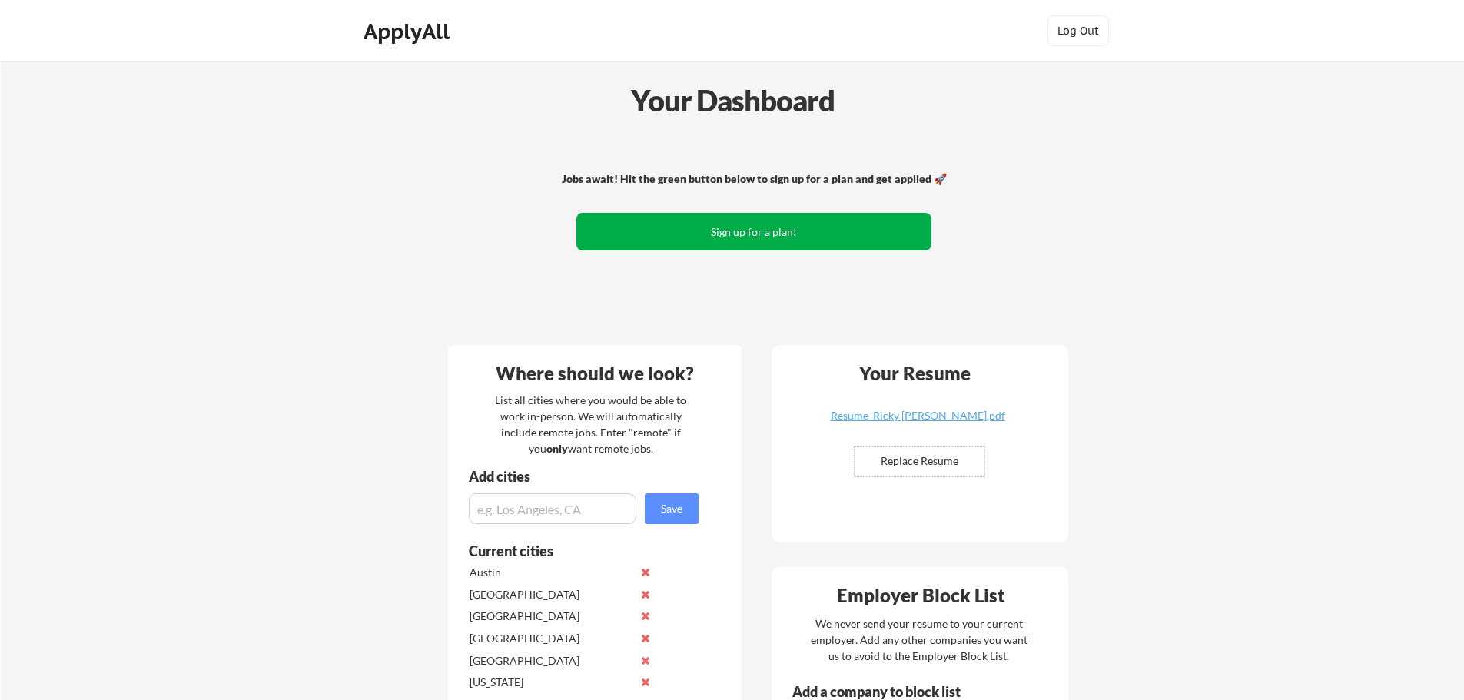
click at [901, 226] on button "Sign up for a plan!" at bounding box center [753, 232] width 355 height 38
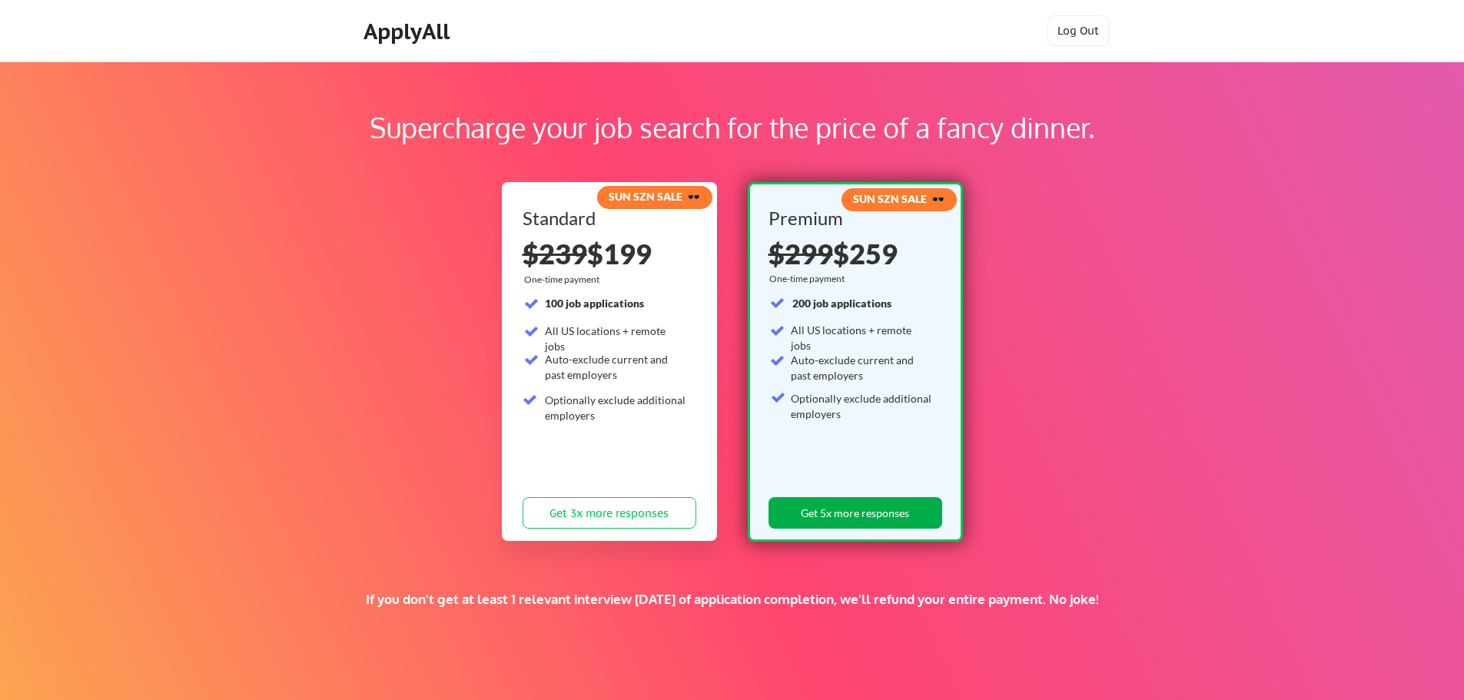
click at [901, 511] on button "Get 5x more responses" at bounding box center [856, 513] width 174 height 32
